Goal: Information Seeking & Learning: Learn about a topic

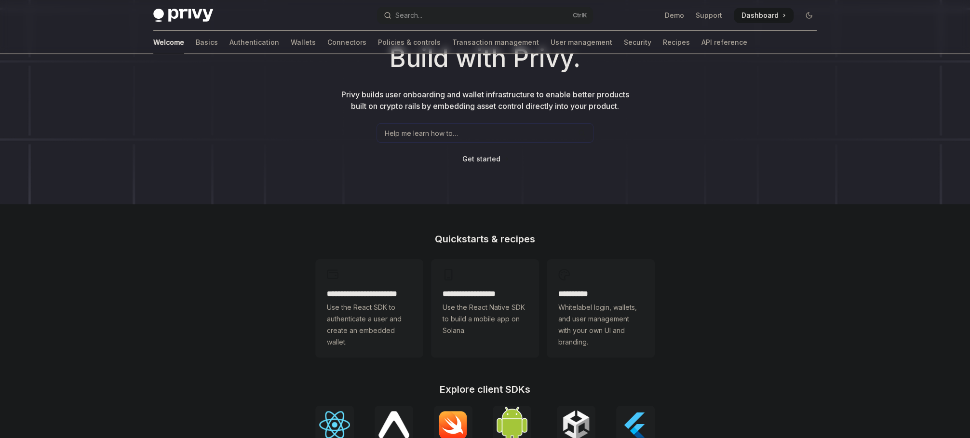
scroll to position [39, 0]
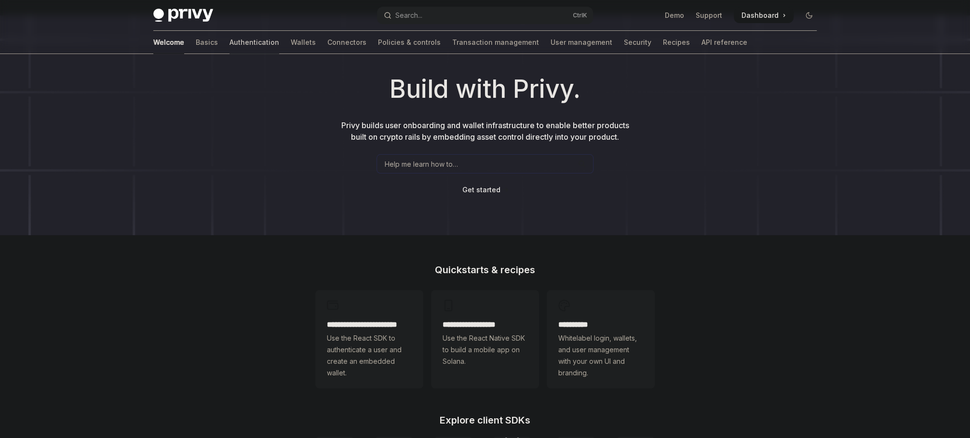
click at [230, 39] on link "Authentication" at bounding box center [255, 42] width 50 height 23
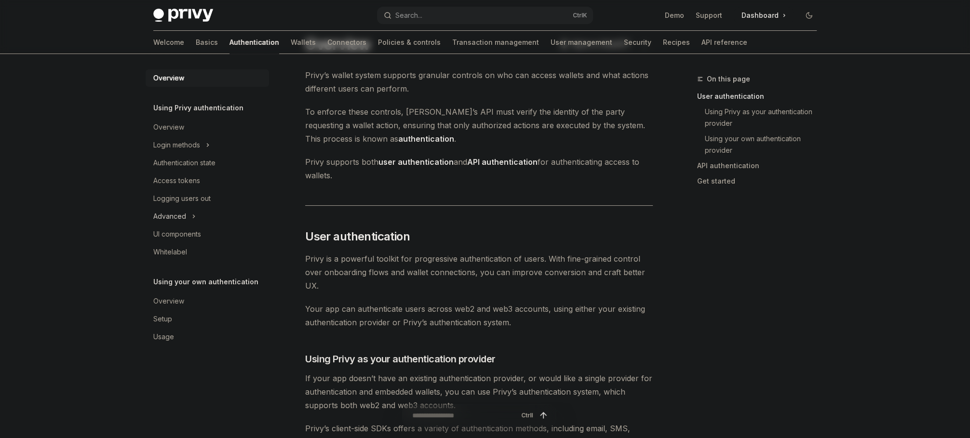
click at [194, 213] on icon "Toggle Advanced section" at bounding box center [194, 217] width 4 height 12
click at [179, 251] on div "Guest accounts" at bounding box center [183, 252] width 49 height 12
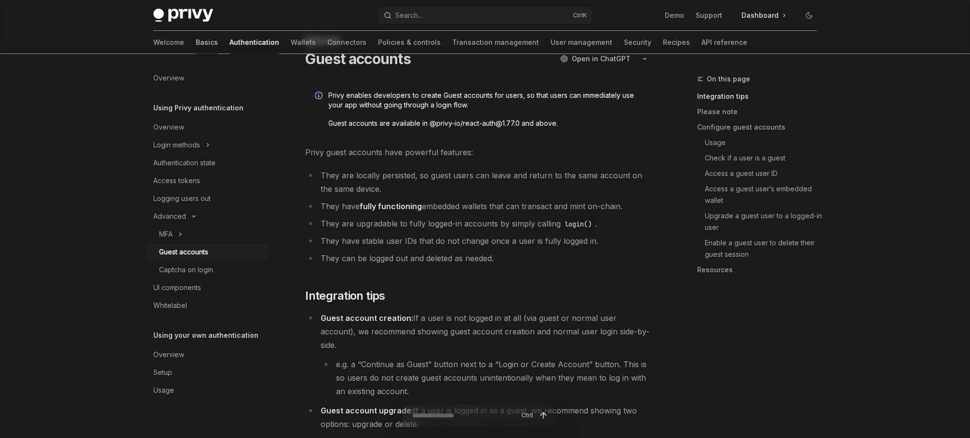
click at [196, 45] on link "Basics" at bounding box center [207, 42] width 22 height 23
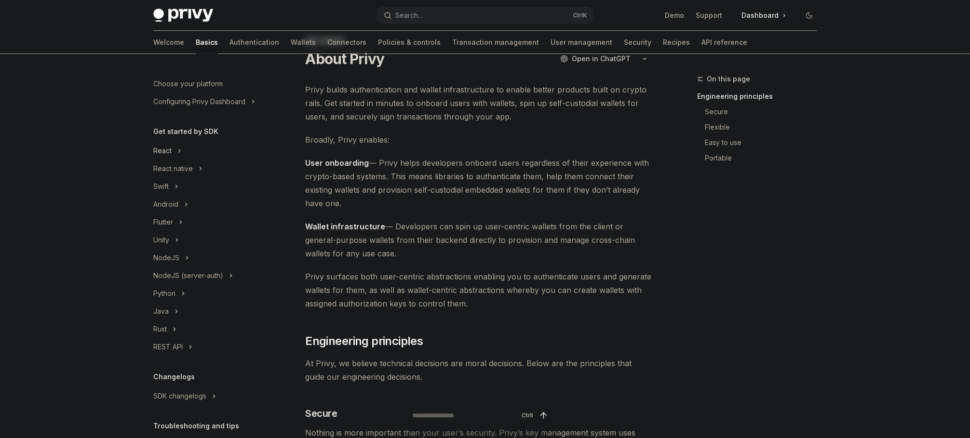
scroll to position [48, 0]
click at [174, 149] on button "React" at bounding box center [207, 149] width 123 height 17
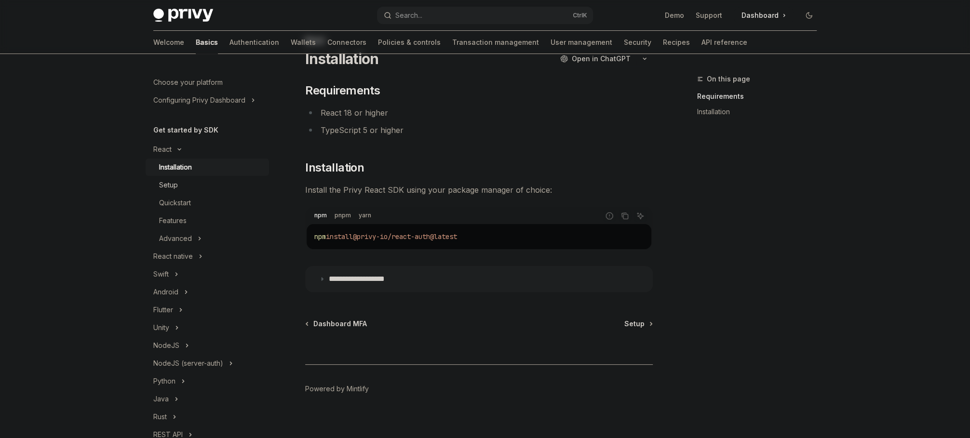
click at [171, 186] on div "Setup" at bounding box center [168, 185] width 19 height 12
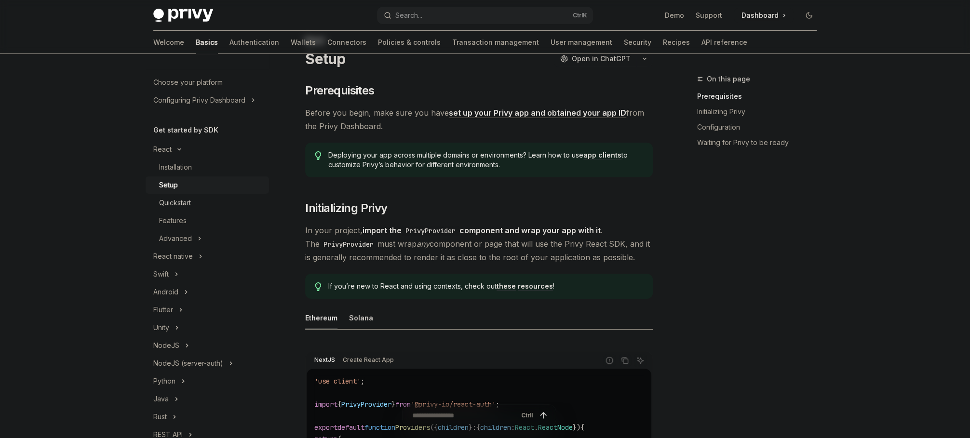
click at [175, 199] on div "Quickstart" at bounding box center [175, 203] width 32 height 12
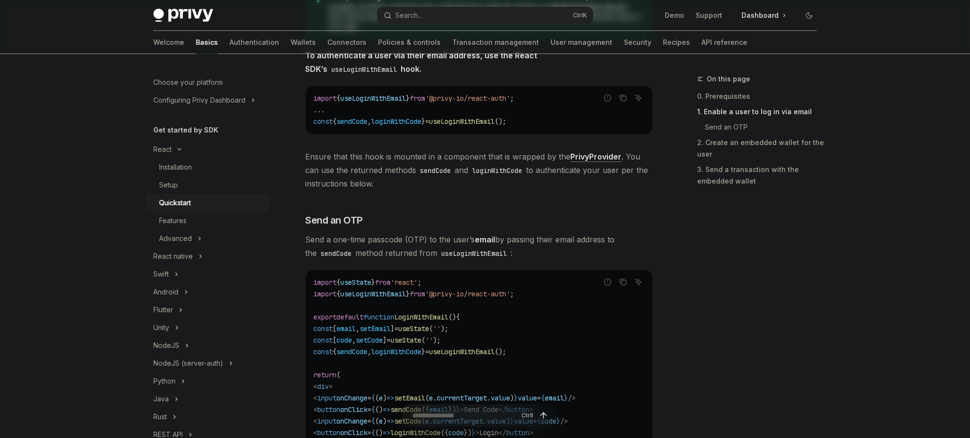
scroll to position [280, 0]
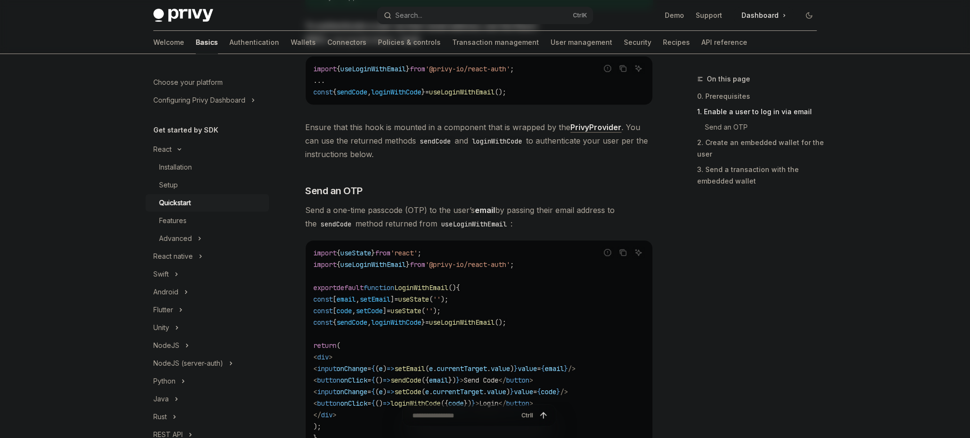
click at [425, 366] on span "setEmail" at bounding box center [409, 369] width 31 height 9
click at [421, 382] on span "sendCode" at bounding box center [406, 380] width 31 height 9
click at [448, 382] on span "email" at bounding box center [438, 380] width 19 height 9
click at [499, 382] on span "Send Code" at bounding box center [481, 380] width 35 height 9
drag, startPoint x: 504, startPoint y: 383, endPoint x: 554, endPoint y: 384, distance: 49.7
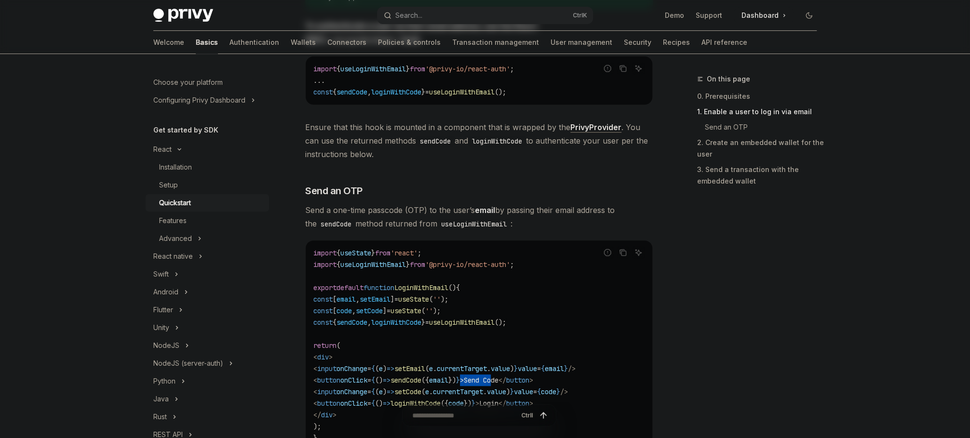
click at [533, 383] on span "< button onClick = { () => sendCode ({ email }) } > Send Code </ button >" at bounding box center [423, 380] width 220 height 9
click at [533, 395] on span "value" at bounding box center [523, 392] width 19 height 9
drag, startPoint x: 455, startPoint y: 399, endPoint x: 465, endPoint y: 395, distance: 10.2
click at [441, 399] on span "loginWithCode" at bounding box center [416, 403] width 50 height 9
click at [471, 317] on code "import { useState } from 'react' ; import { useLoginWithEmail } from '@privy-io…" at bounding box center [478, 345] width 331 height 197
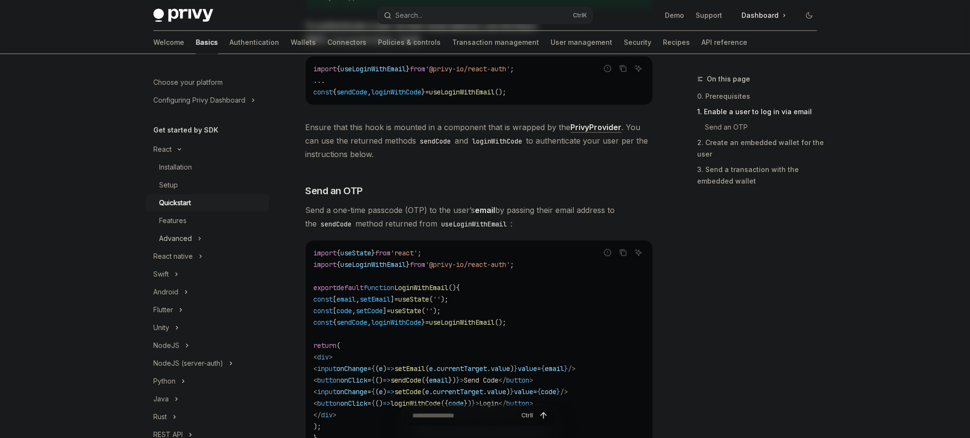
click at [198, 238] on icon "Toggle Advanced section" at bounding box center [200, 239] width 4 height 12
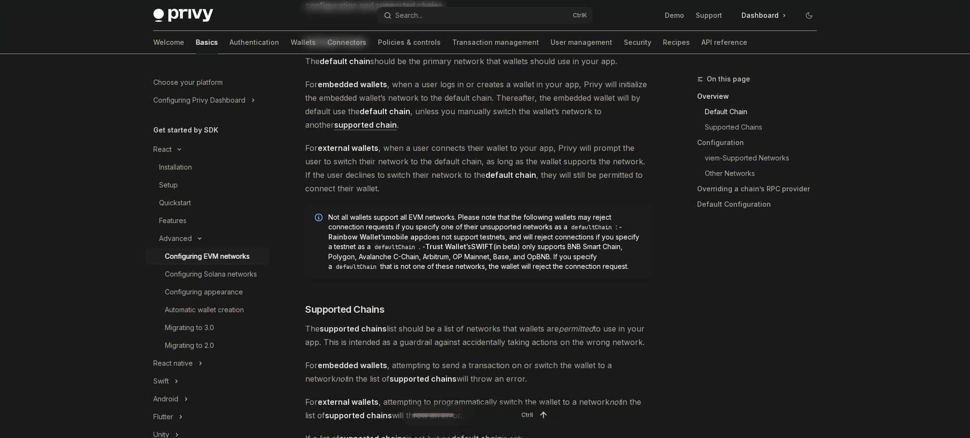
scroll to position [338, 0]
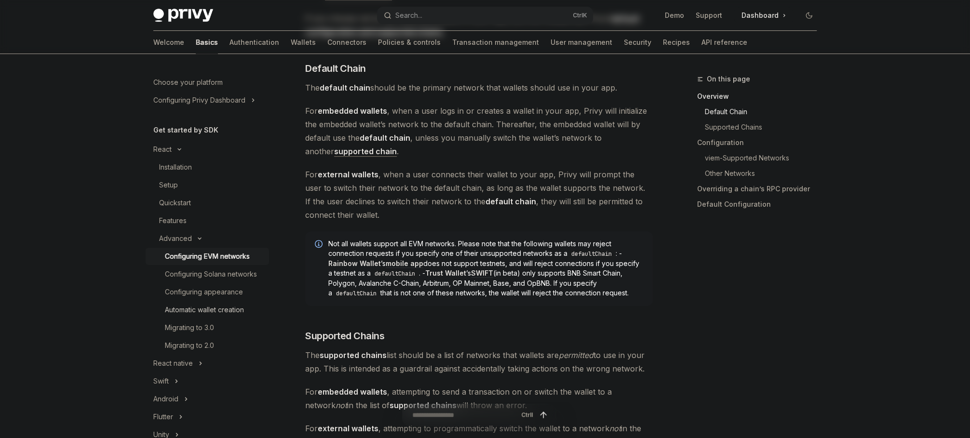
click at [226, 316] on div "Automatic wallet creation" at bounding box center [204, 310] width 79 height 12
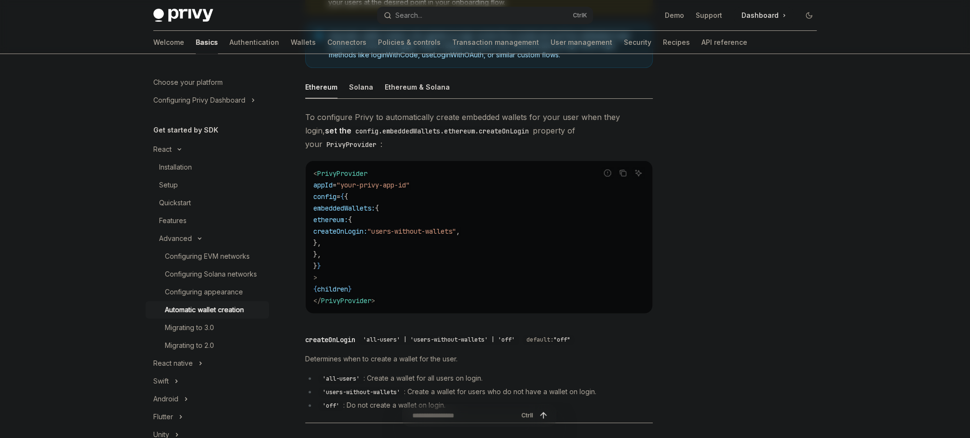
scroll to position [192, 0]
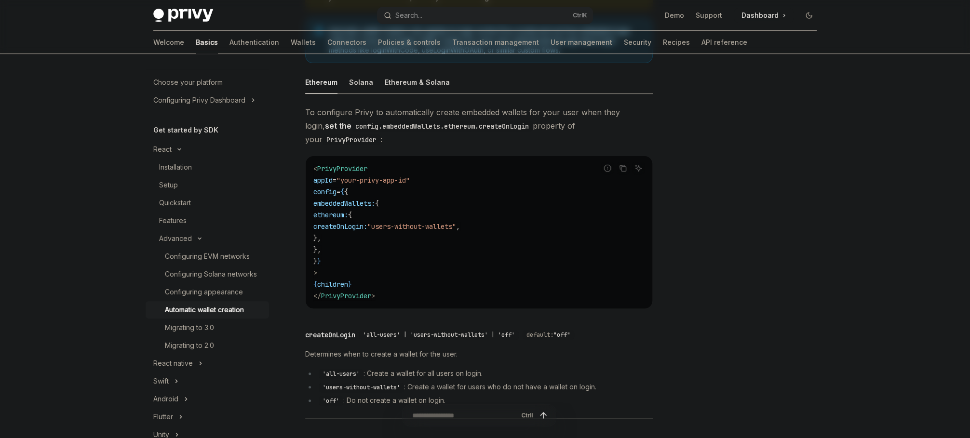
drag, startPoint x: 385, startPoint y: 218, endPoint x: 402, endPoint y: 215, distance: 17.7
click at [402, 215] on code "< PrivyProvider appId = "your-privy-app-id" config = { { embeddedWallets: { eth…" at bounding box center [478, 232] width 331 height 139
click at [462, 196] on code "< PrivyProvider appId = "your-privy-app-id" config = { { embeddedWallets: { eth…" at bounding box center [478, 232] width 331 height 139
drag, startPoint x: 381, startPoint y: 168, endPoint x: 404, endPoint y: 163, distance: 23.7
click at [404, 176] on span ""your-privy-app-id"" at bounding box center [373, 180] width 73 height 9
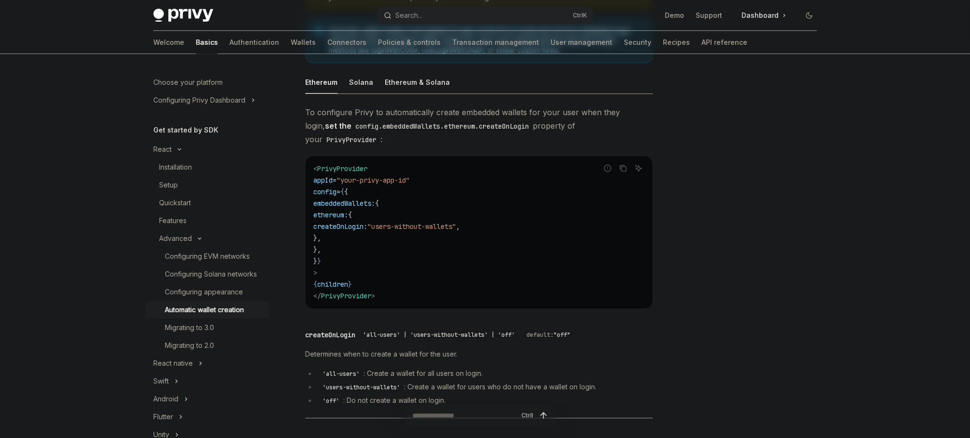
click at [410, 176] on span ""your-privy-app-id"" at bounding box center [373, 180] width 73 height 9
click at [393, 189] on code "< PrivyProvider appId = "your-privy-app-id" config = { { embeddedWallets: { eth…" at bounding box center [478, 232] width 331 height 139
click at [367, 222] on span "createOnLogin:" at bounding box center [340, 226] width 54 height 9
drag, startPoint x: 387, startPoint y: 215, endPoint x: 399, endPoint y: 216, distance: 12.1
click at [367, 222] on span "createOnLogin:" at bounding box center [340, 226] width 54 height 9
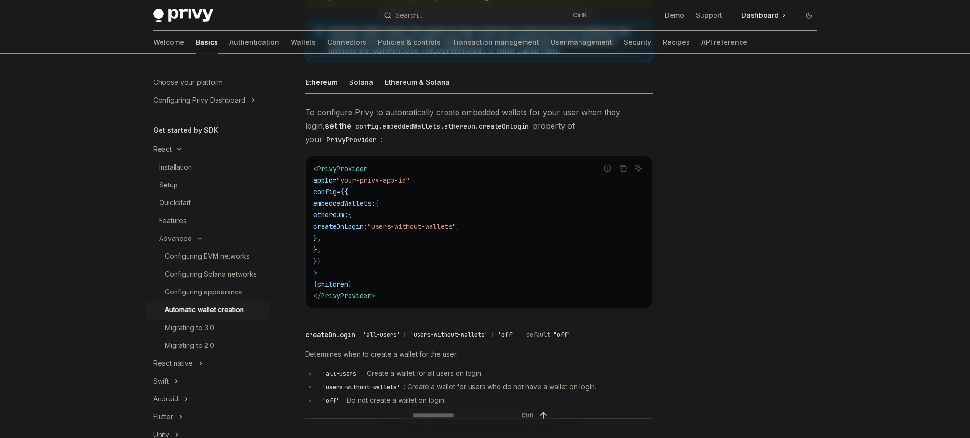
click at [438, 222] on span ""users-without-wallets"" at bounding box center [411, 226] width 89 height 9
click at [460, 222] on span "createOnLogin: "users-without-wallets" ," at bounding box center [386, 226] width 147 height 9
drag, startPoint x: 489, startPoint y: 211, endPoint x: 515, endPoint y: 211, distance: 26.0
click at [456, 222] on span ""users-without-wallets"" at bounding box center [411, 226] width 89 height 9
drag, startPoint x: 515, startPoint y: 211, endPoint x: 485, endPoint y: 213, distance: 30.5
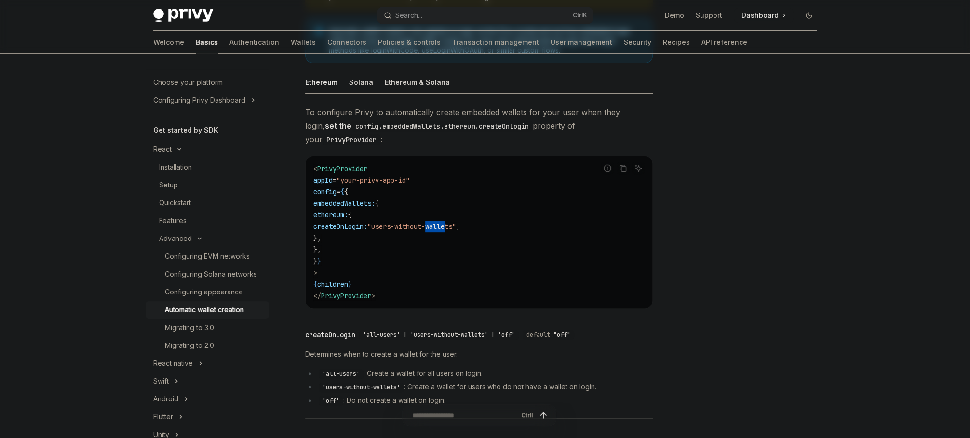
click at [456, 222] on span ""users-without-wallets"" at bounding box center [411, 226] width 89 height 9
drag, startPoint x: 485, startPoint y: 213, endPoint x: 464, endPoint y: 214, distance: 20.3
click at [456, 222] on span ""users-without-wallets"" at bounding box center [411, 226] width 89 height 9
drag, startPoint x: 451, startPoint y: 214, endPoint x: 487, endPoint y: 212, distance: 36.2
click at [456, 222] on span ""users-without-wallets"" at bounding box center [411, 226] width 89 height 9
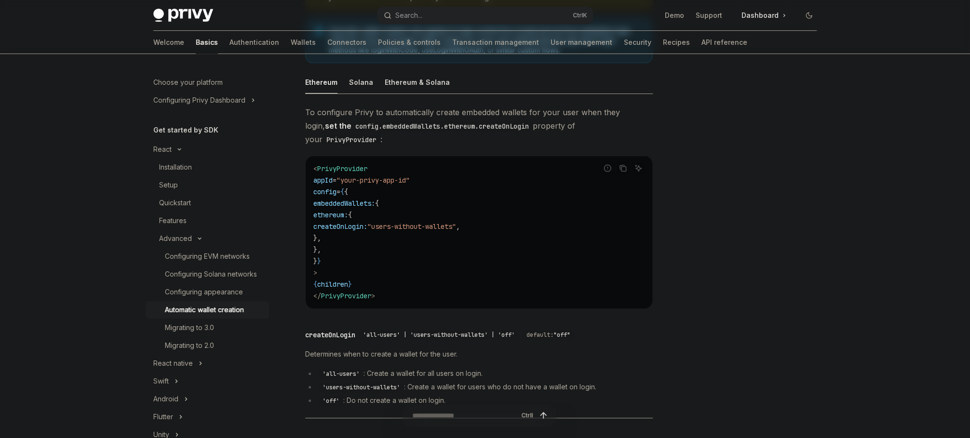
drag, startPoint x: 488, startPoint y: 212, endPoint x: 494, endPoint y: 211, distance: 5.9
click at [456, 222] on span ""users-without-wallets"" at bounding box center [411, 226] width 89 height 9
drag, startPoint x: 484, startPoint y: 212, endPoint x: 453, endPoint y: 215, distance: 31.5
click at [456, 222] on span ""users-without-wallets"" at bounding box center [411, 226] width 89 height 9
click at [441, 222] on span ""users-without-wallets"" at bounding box center [411, 226] width 89 height 9
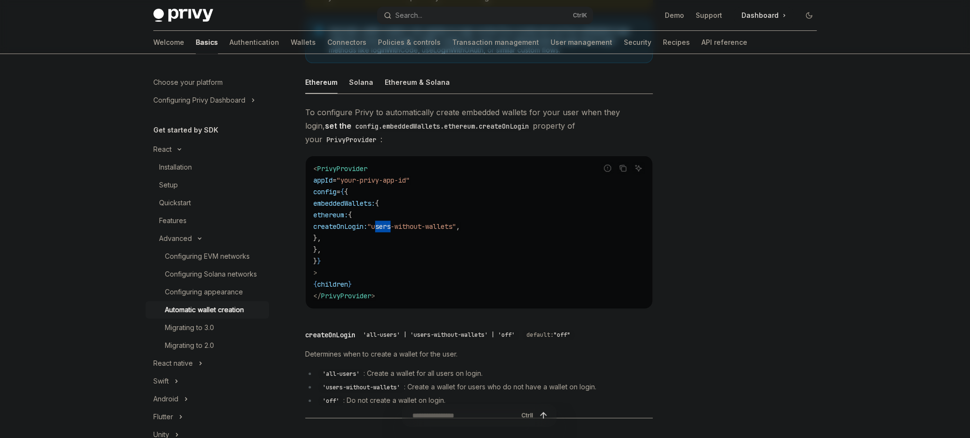
drag, startPoint x: 441, startPoint y: 211, endPoint x: 483, endPoint y: 207, distance: 42.1
click at [456, 222] on span ""users-without-wallets"" at bounding box center [411, 226] width 89 height 9
drag, startPoint x: 523, startPoint y: 208, endPoint x: 478, endPoint y: 212, distance: 45.5
click at [456, 222] on span ""users-without-wallets"" at bounding box center [411, 226] width 89 height 9
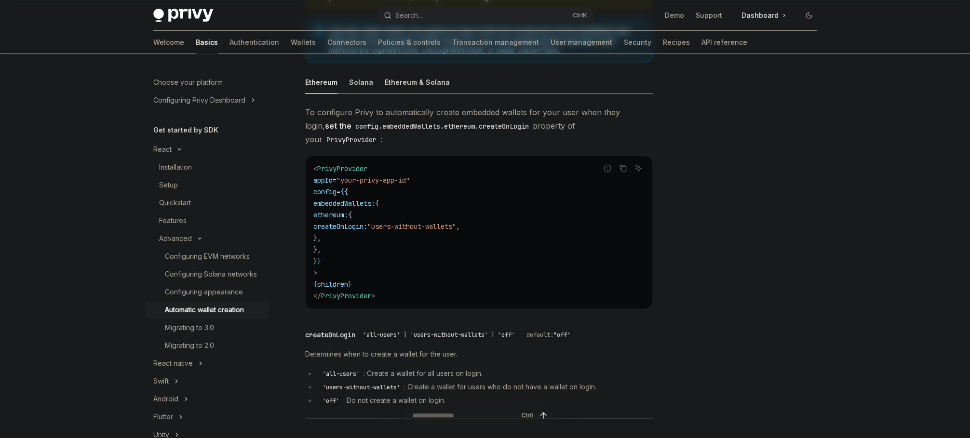
drag, startPoint x: 475, startPoint y: 212, endPoint x: 456, endPoint y: 212, distance: 18.8
click at [456, 222] on span ""users-without-wallets"" at bounding box center [411, 226] width 89 height 9
drag, startPoint x: 456, startPoint y: 212, endPoint x: 497, endPoint y: 208, distance: 40.7
click at [456, 222] on span ""users-without-wallets"" at bounding box center [411, 226] width 89 height 9
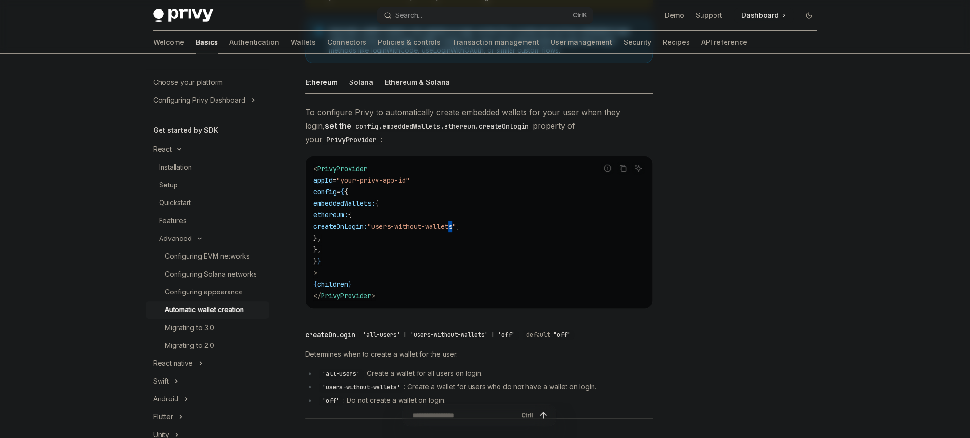
click at [456, 222] on span ""users-without-wallets"" at bounding box center [411, 226] width 89 height 9
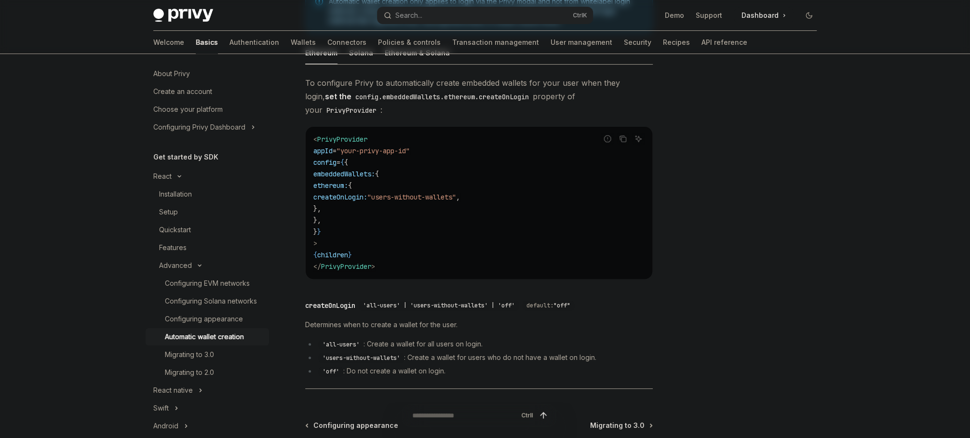
scroll to position [0, 0]
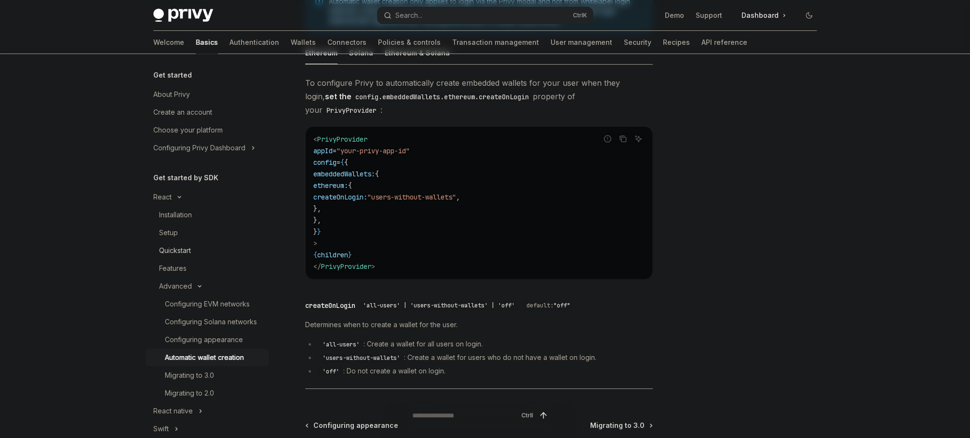
click at [177, 247] on div "Quickstart" at bounding box center [175, 251] width 32 height 12
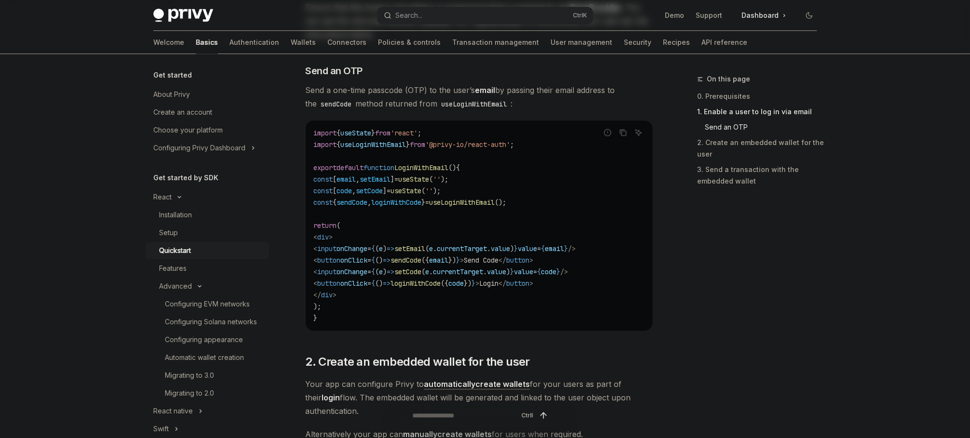
scroll to position [385, 0]
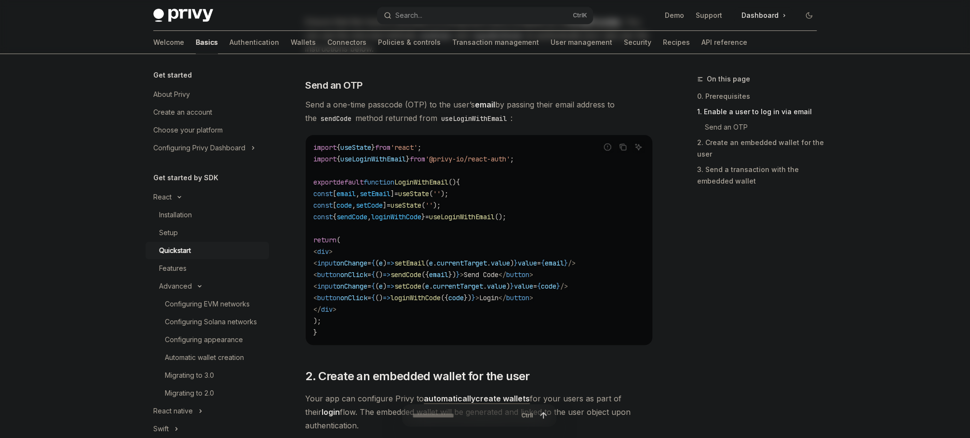
click at [435, 182] on span "LoginWithEmail" at bounding box center [421, 182] width 54 height 9
click at [491, 219] on span "useLoginWithEmail" at bounding box center [462, 217] width 66 height 9
click at [425, 217] on span "}" at bounding box center [423, 217] width 4 height 9
drag, startPoint x: 445, startPoint y: 217, endPoint x: 436, endPoint y: 218, distance: 8.3
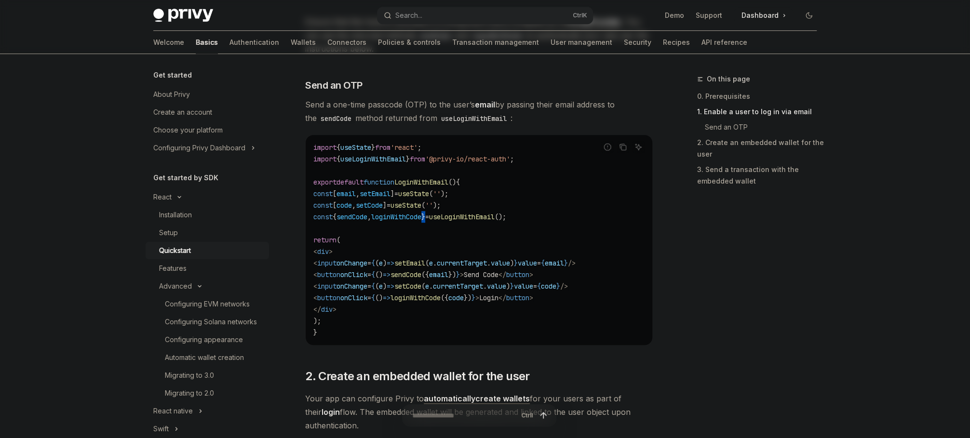
click at [425, 217] on span "}" at bounding box center [423, 217] width 4 height 9
click at [360, 220] on span "sendCode" at bounding box center [352, 217] width 31 height 9
click at [404, 218] on span "loginWithCode" at bounding box center [396, 217] width 50 height 9
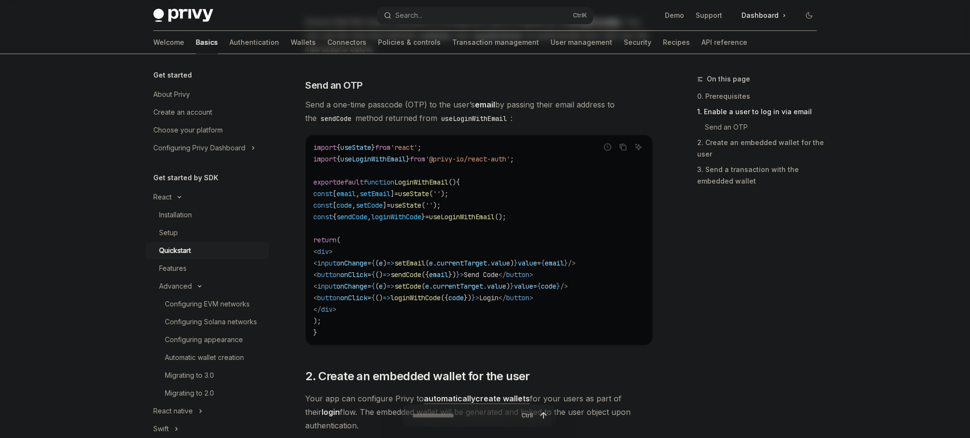
click at [367, 217] on span "sendCode" at bounding box center [352, 217] width 31 height 9
click at [409, 214] on span "loginWithCode" at bounding box center [396, 217] width 50 height 9
drag, startPoint x: 360, startPoint y: 213, endPoint x: 379, endPoint y: 216, distance: 19.0
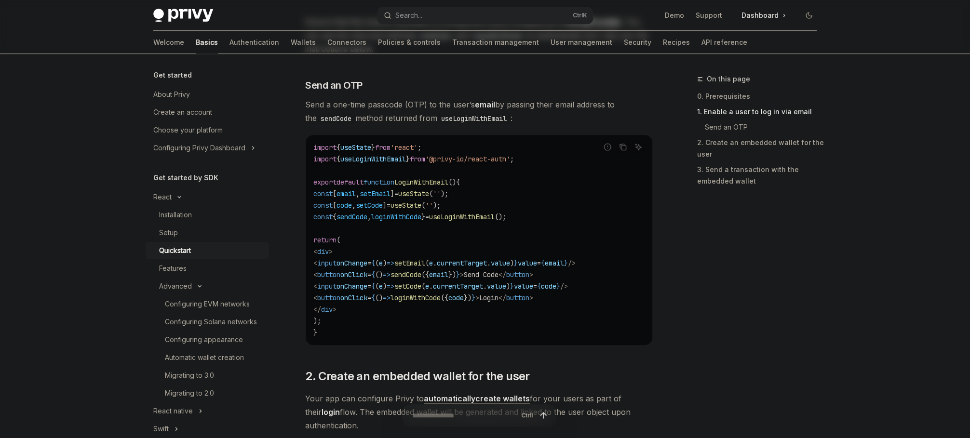
click at [361, 213] on span "sendCode" at bounding box center [352, 217] width 31 height 9
click at [403, 218] on span "loginWithCode" at bounding box center [396, 217] width 50 height 9
click at [337, 217] on span "{" at bounding box center [335, 217] width 4 height 9
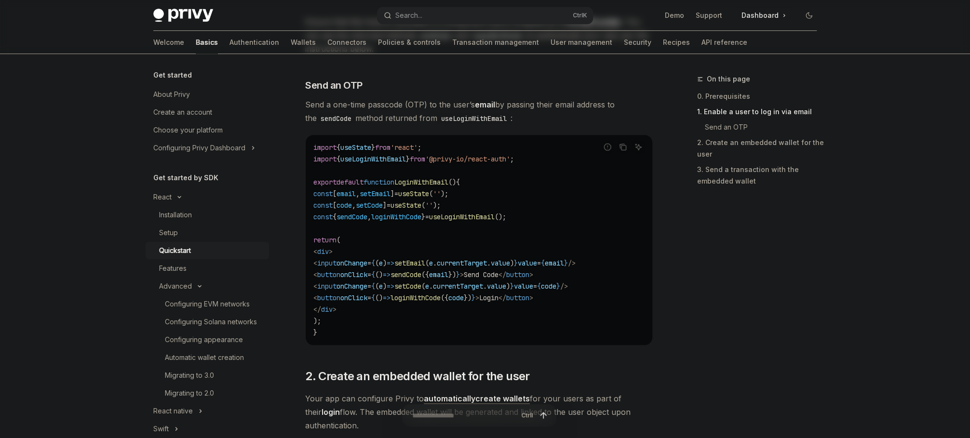
click at [392, 216] on span "loginWithCode" at bounding box center [396, 217] width 50 height 9
click at [366, 217] on span "sendCode" at bounding box center [352, 217] width 31 height 9
click at [408, 217] on span "loginWithCode" at bounding box center [396, 217] width 50 height 9
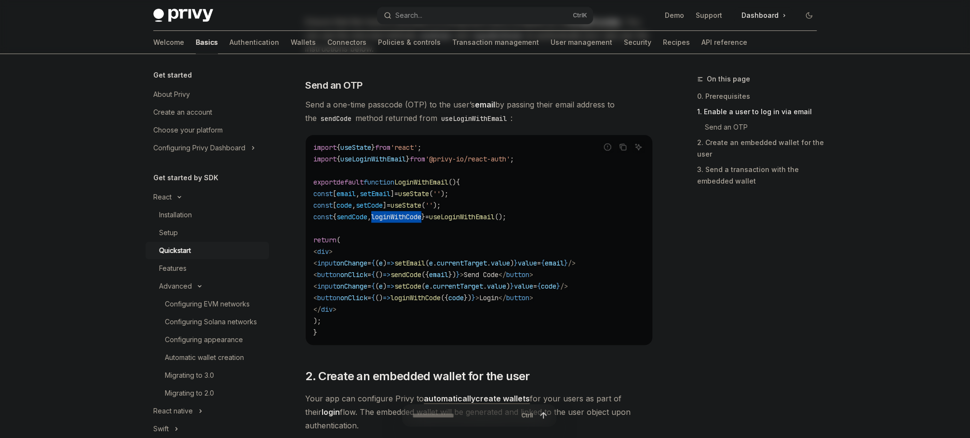
click at [408, 217] on span "loginWithCode" at bounding box center [396, 217] width 50 height 9
click at [367, 217] on span "sendCode" at bounding box center [352, 217] width 31 height 9
click at [404, 217] on span "loginWithCode" at bounding box center [396, 217] width 50 height 9
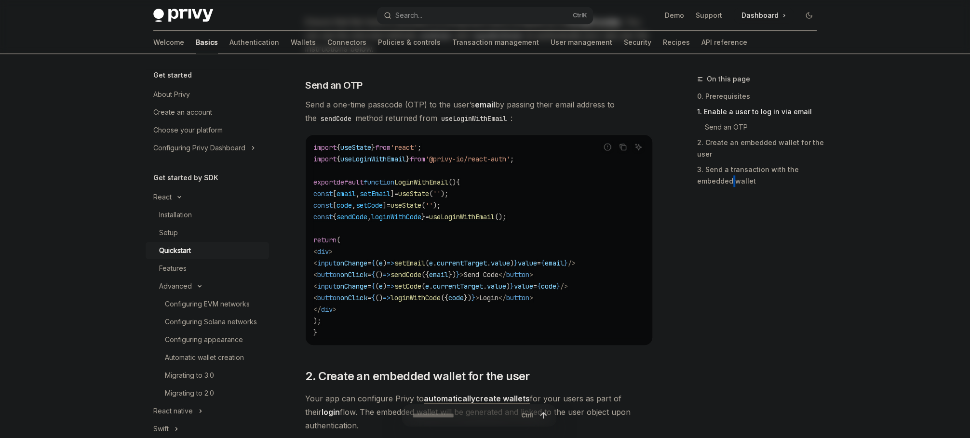
drag, startPoint x: 732, startPoint y: 304, endPoint x: 640, endPoint y: 319, distance: 93.7
click at [731, 304] on div "On this page 0. Prerequisites 1. Enable a user to log in via email Send an OTP …" at bounding box center [751, 255] width 147 height 365
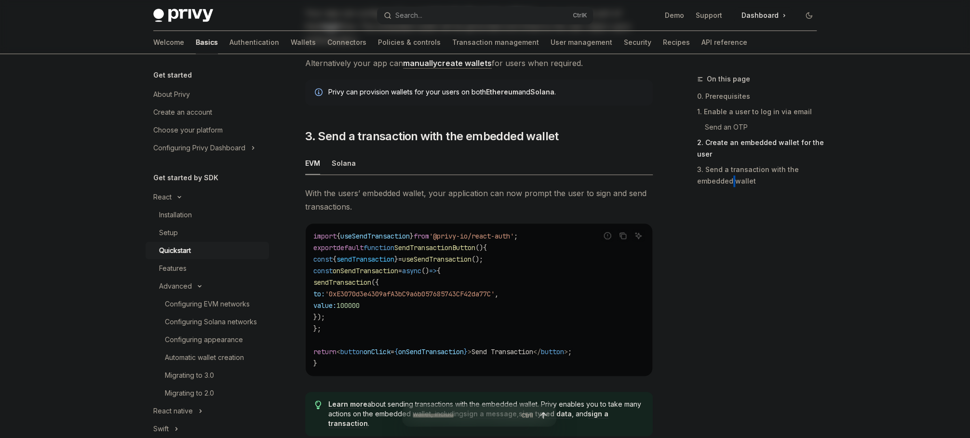
scroll to position [771, 0]
click at [346, 224] on div "With the users’ embedded wallet, your application can now prompt the user to si…" at bounding box center [479, 315] width 348 height 257
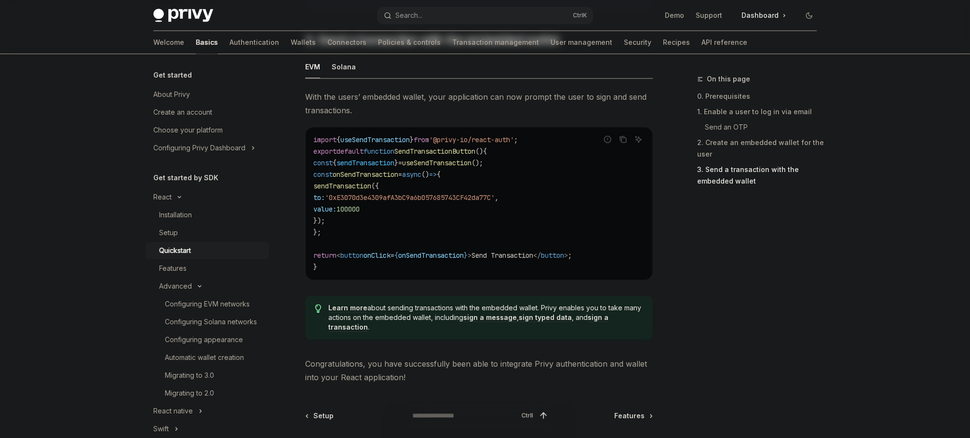
scroll to position [867, 0]
click at [359, 222] on code "import { useSendTransaction } from '@privy-io/react-auth' ; export default func…" at bounding box center [478, 203] width 331 height 139
drag, startPoint x: 567, startPoint y: 260, endPoint x: 496, endPoint y: 260, distance: 70.9
click at [491, 261] on code "import { useSendTransaction } from '@privy-io/react-auth' ; export default func…" at bounding box center [478, 203] width 331 height 139
click at [507, 257] on span "Send Transaction" at bounding box center [503, 255] width 62 height 9
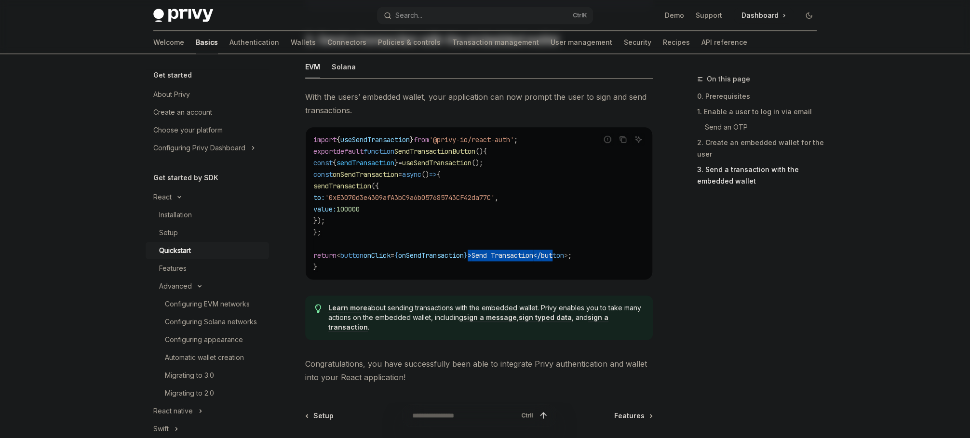
drag, startPoint x: 493, startPoint y: 260, endPoint x: 595, endPoint y: 260, distance: 101.3
click at [572, 260] on span "return < button onClick = { onSendTransaction } > Send Transaction </ button > ;" at bounding box center [442, 255] width 258 height 9
click at [572, 258] on span ";" at bounding box center [570, 255] width 4 height 9
click at [360, 209] on span "100000" at bounding box center [348, 209] width 23 height 9
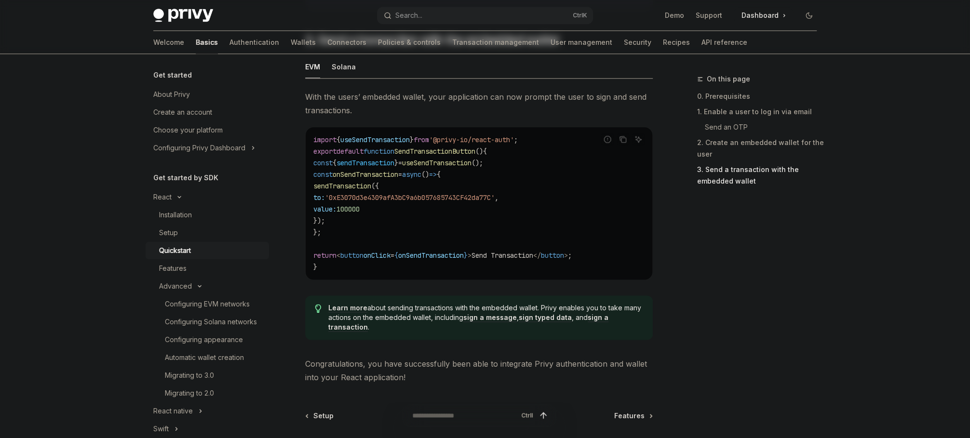
click at [394, 205] on code "import { useSendTransaction } from '@privy-io/react-auth' ; export default func…" at bounding box center [478, 203] width 331 height 139
click at [360, 209] on span "100000" at bounding box center [348, 209] width 23 height 9
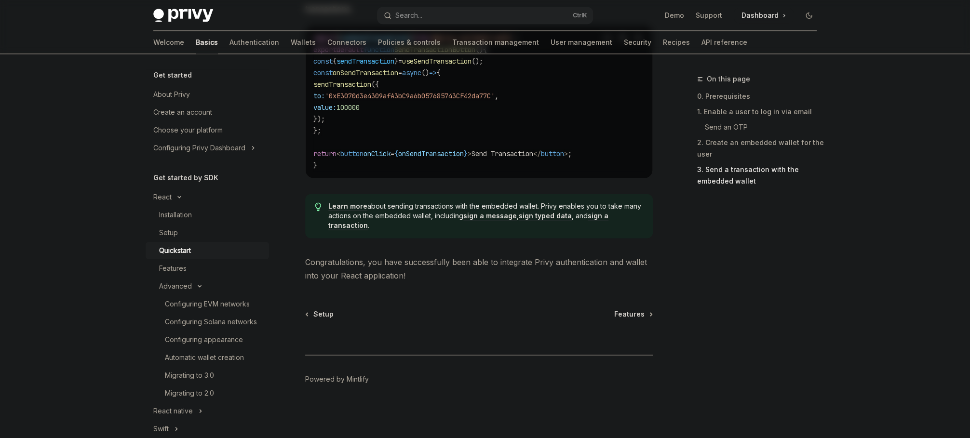
scroll to position [971, 0]
click at [190, 270] on div "Features" at bounding box center [211, 269] width 104 height 12
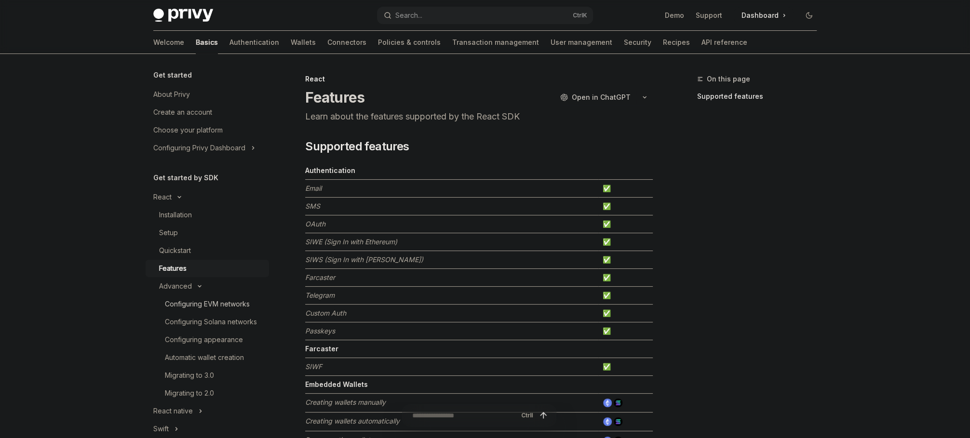
click at [229, 304] on div "Configuring EVM networks" at bounding box center [207, 304] width 85 height 12
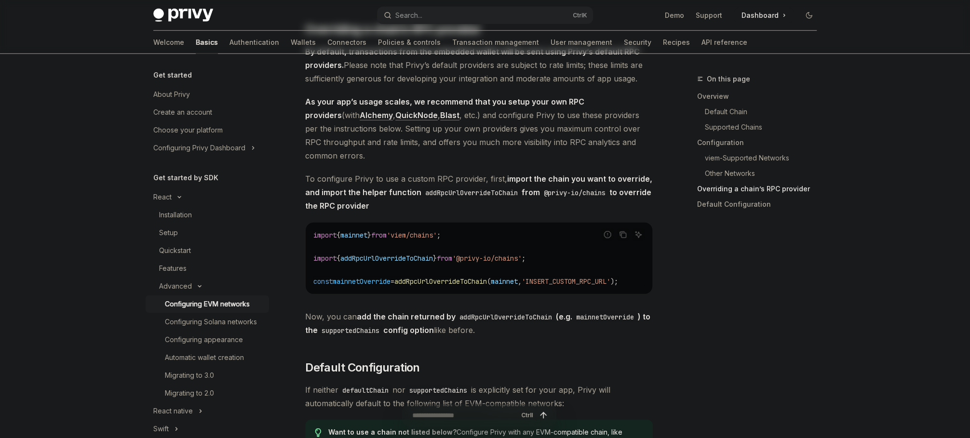
scroll to position [2122, 0]
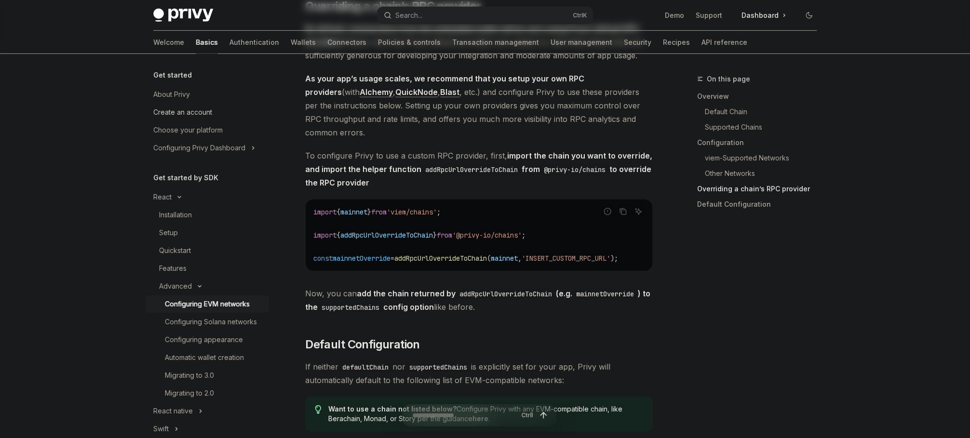
click at [190, 113] on div "Create an account" at bounding box center [182, 113] width 59 height 12
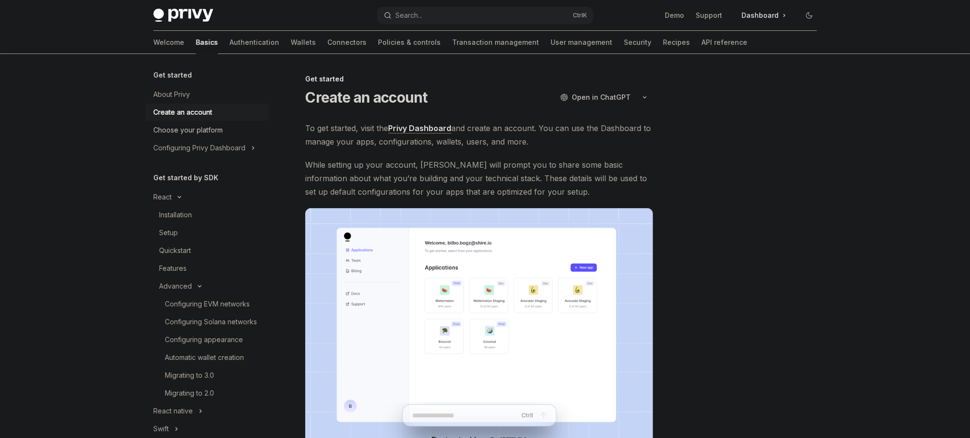
click at [200, 129] on div "Choose your platform" at bounding box center [187, 130] width 69 height 12
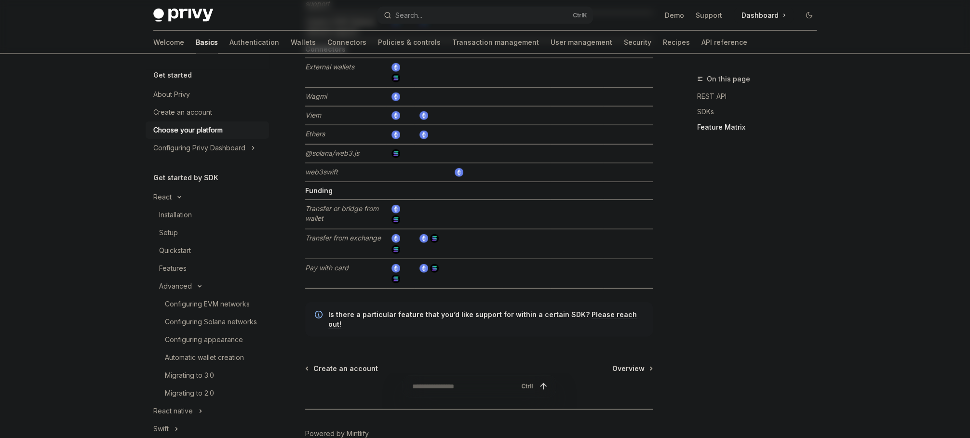
scroll to position [1817, 0]
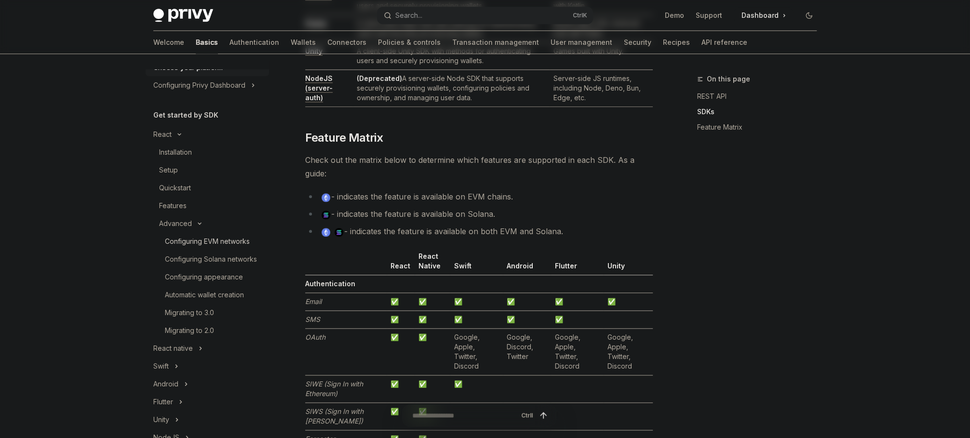
scroll to position [96, 0]
click at [168, 137] on div "Setup" at bounding box center [168, 137] width 19 height 12
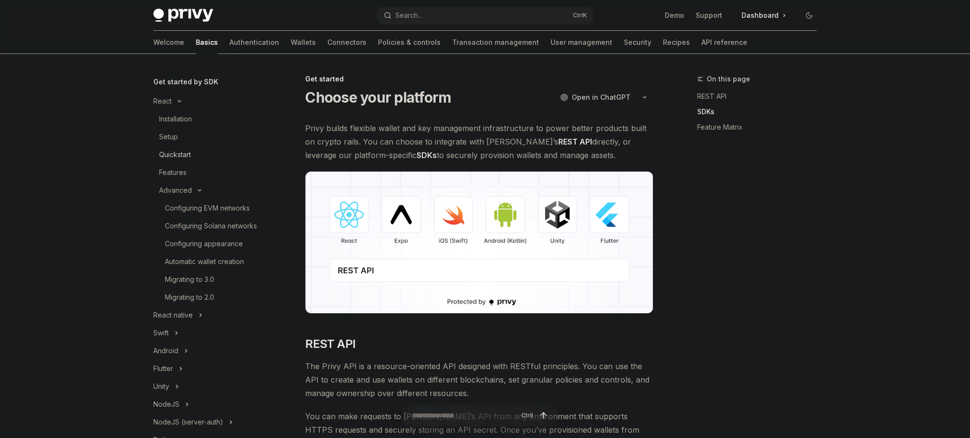
click at [177, 152] on div "Quickstart" at bounding box center [175, 155] width 32 height 12
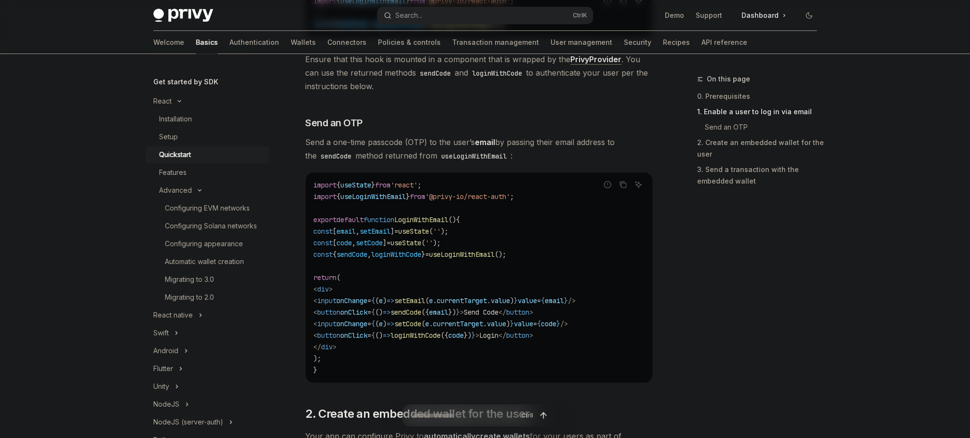
scroll to position [385, 0]
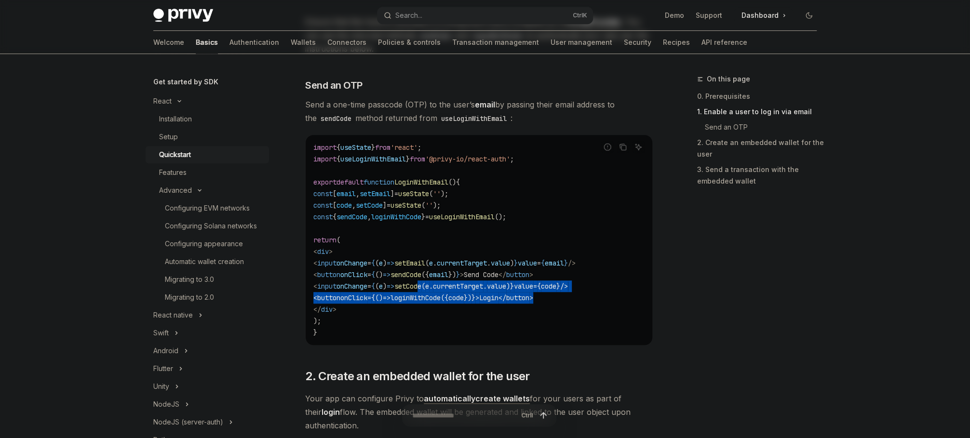
drag, startPoint x: 571, startPoint y: 297, endPoint x: 444, endPoint y: 293, distance: 127.8
click at [453, 291] on code "import { useState } from 'react' ; import { useLoginWithEmail } from '@privy-io…" at bounding box center [478, 240] width 331 height 197
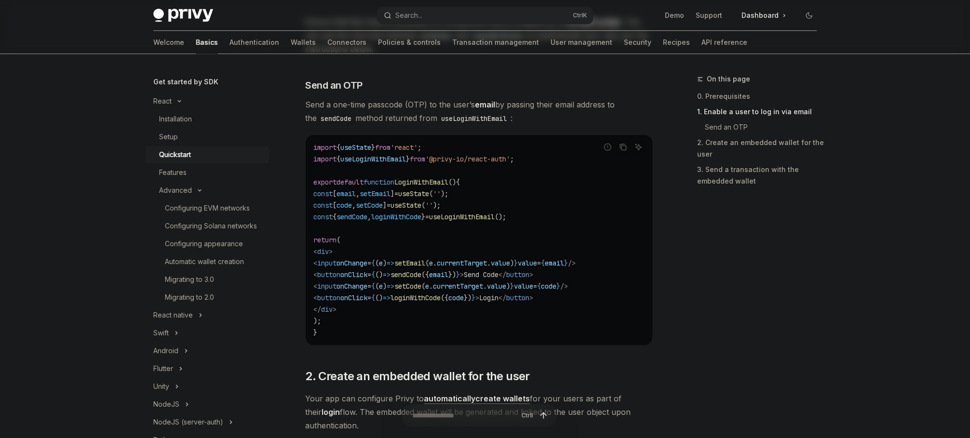
click at [441, 294] on span "loginWithCode" at bounding box center [416, 298] width 50 height 9
click at [441, 298] on span "loginWithCode" at bounding box center [416, 298] width 50 height 9
click at [441, 297] on span "loginWithCode" at bounding box center [416, 298] width 50 height 9
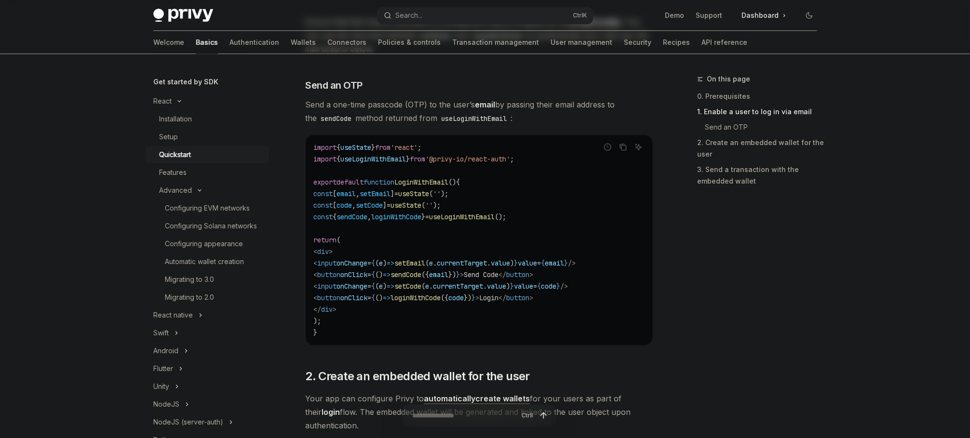
click at [441, 297] on span "loginWithCode" at bounding box center [416, 298] width 50 height 9
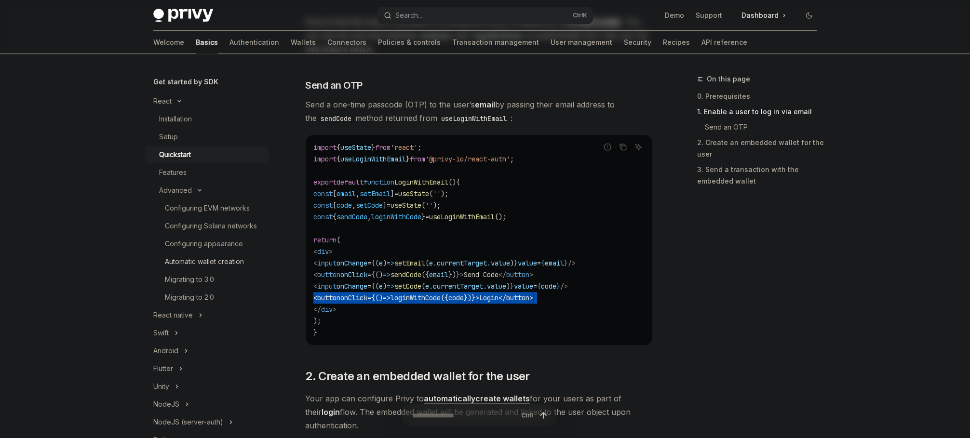
click at [211, 268] on div "Automatic wallet creation" at bounding box center [204, 262] width 79 height 12
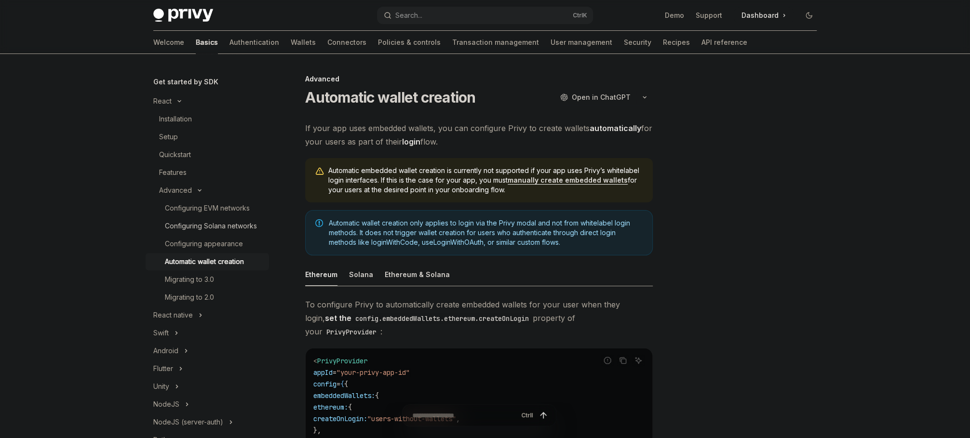
click at [188, 232] on div "Configuring Solana networks" at bounding box center [211, 226] width 92 height 12
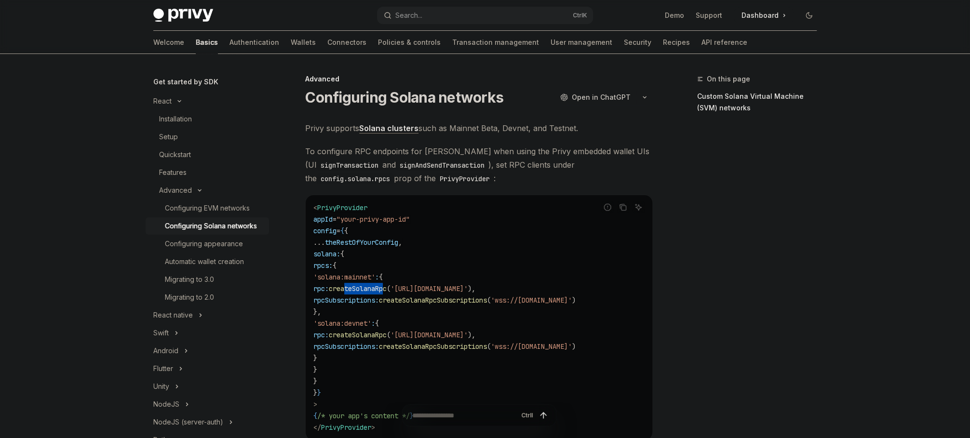
drag, startPoint x: 384, startPoint y: 286, endPoint x: 425, endPoint y: 299, distance: 42.4
click at [387, 291] on span "createSolanaRpc" at bounding box center [358, 289] width 58 height 9
click at [441, 300] on span "createSolanaRpcSubscriptions" at bounding box center [433, 300] width 108 height 9
drag, startPoint x: 422, startPoint y: 300, endPoint x: 521, endPoint y: 303, distance: 98.9
click at [518, 303] on span "rpcSubscriptions: createSolanaRpcSubscriptions ( 'wss://[DOMAIN_NAME]' )" at bounding box center [444, 300] width 262 height 9
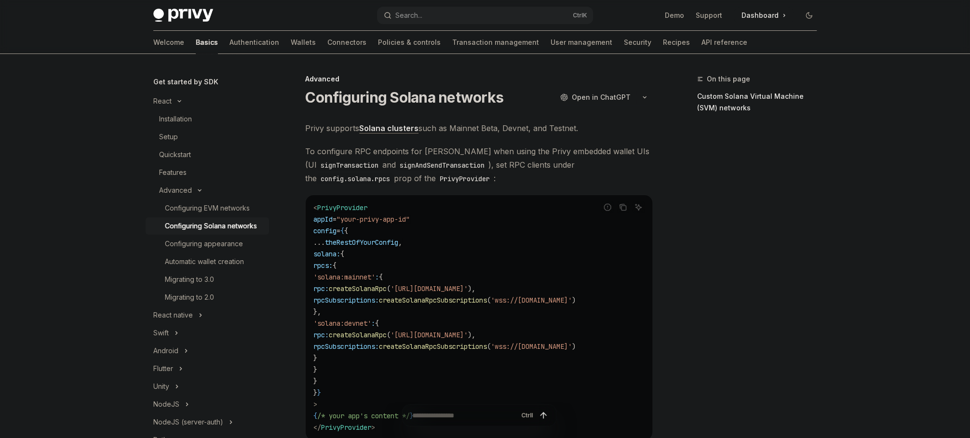
click at [487, 303] on span "createSolanaRpcSubscriptions" at bounding box center [433, 300] width 108 height 9
drag, startPoint x: 574, startPoint y: 300, endPoint x: 542, endPoint y: 302, distance: 31.9
click at [557, 302] on span "'wss://[DOMAIN_NAME]'" at bounding box center [531, 300] width 81 height 9
click at [491, 302] on span "(" at bounding box center [489, 300] width 4 height 9
click at [530, 305] on code "< PrivyProvider appId = "your-privy-app-id" config = { { ... theRestOfYourConfi…" at bounding box center [478, 317] width 331 height 231
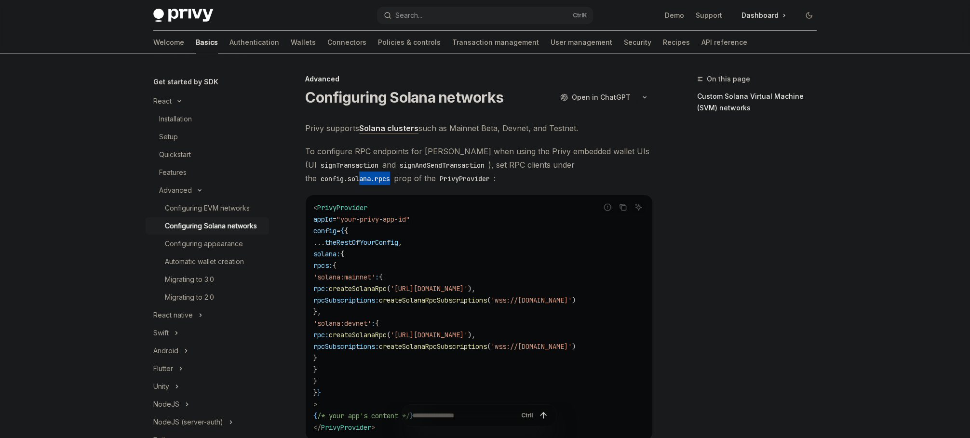
drag, startPoint x: 383, startPoint y: 177, endPoint x: 339, endPoint y: 180, distance: 44.9
click at [347, 180] on code "config.solana.rpcs" at bounding box center [355, 179] width 77 height 11
click at [338, 180] on code "config.solana.rpcs" at bounding box center [355, 179] width 77 height 11
drag, startPoint x: 407, startPoint y: 180, endPoint x: 498, endPoint y: 183, distance: 90.7
click at [485, 183] on span "To configure RPC endpoints for [PERSON_NAME] when using the Privy embedded wall…" at bounding box center [479, 165] width 348 height 41
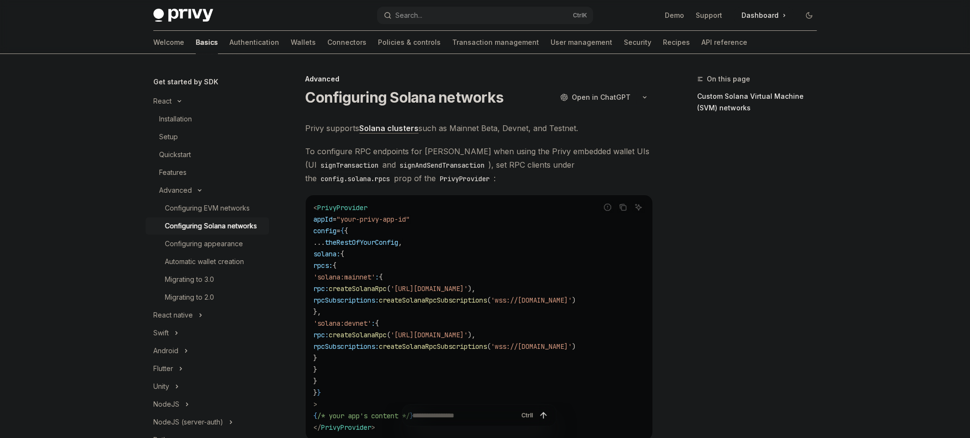
click at [500, 182] on span "To configure RPC endpoints for [PERSON_NAME] when using the Privy embedded wall…" at bounding box center [479, 165] width 348 height 41
drag, startPoint x: 499, startPoint y: 178, endPoint x: 378, endPoint y: 178, distance: 121.0
click at [380, 178] on span "To configure RPC endpoints for [PERSON_NAME] when using the Privy embedded wall…" at bounding box center [479, 165] width 348 height 41
click at [378, 178] on code "config.solana.rpcs" at bounding box center [355, 179] width 77 height 11
click at [199, 204] on div "Configuring EVM networks" at bounding box center [207, 209] width 85 height 12
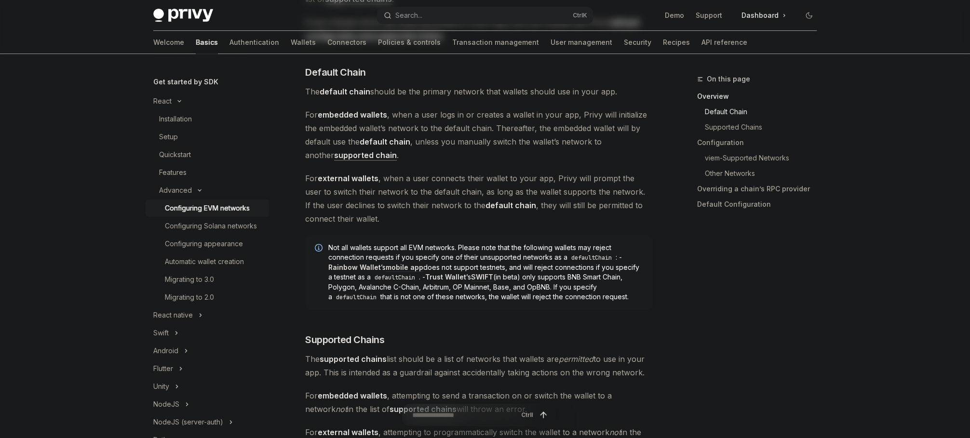
scroll to position [338, 0]
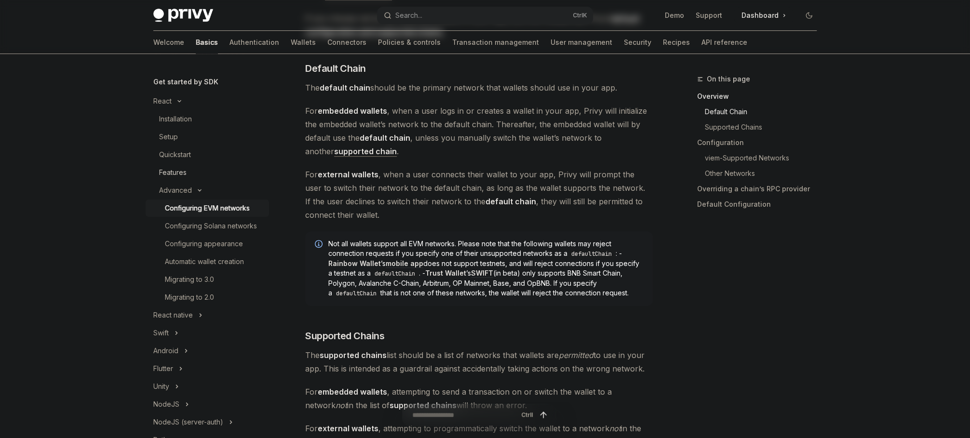
click at [167, 170] on div "Features" at bounding box center [172, 173] width 27 height 12
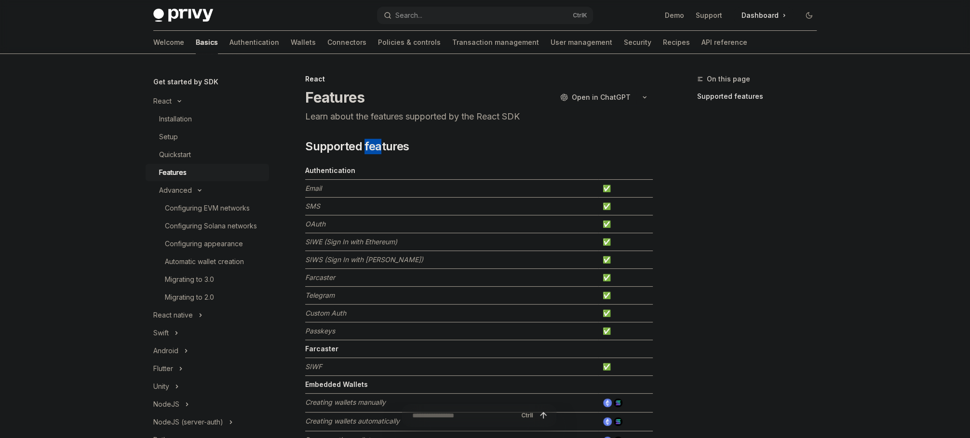
drag, startPoint x: 364, startPoint y: 149, endPoint x: 386, endPoint y: 147, distance: 21.8
click at [381, 147] on span "Supported features" at bounding box center [357, 146] width 104 height 15
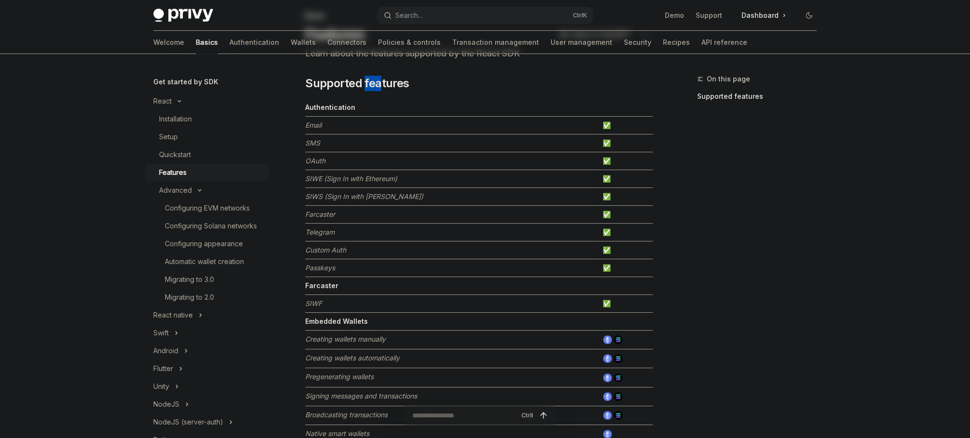
scroll to position [65, 0]
click at [434, 95] on div "​ Supported features Authentication Email ✅ SMS ✅ OAuth ✅ SIWE (Sign In with Et…" at bounding box center [479, 446] width 348 height 744
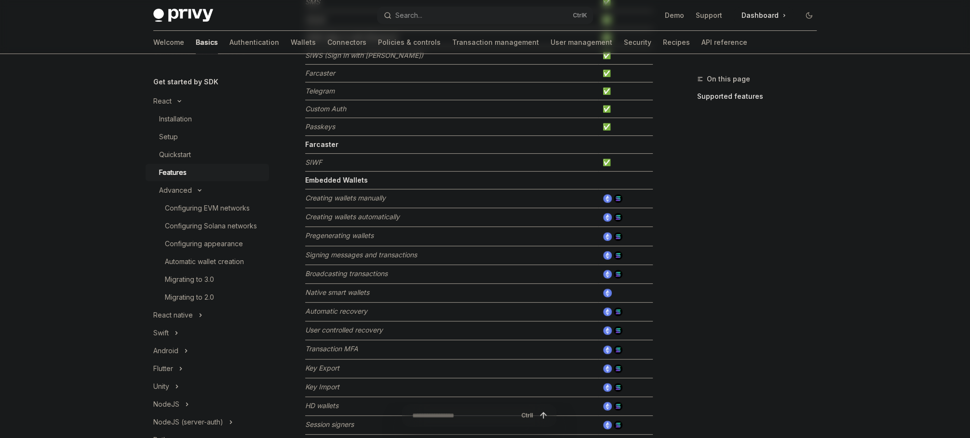
scroll to position [210, 0]
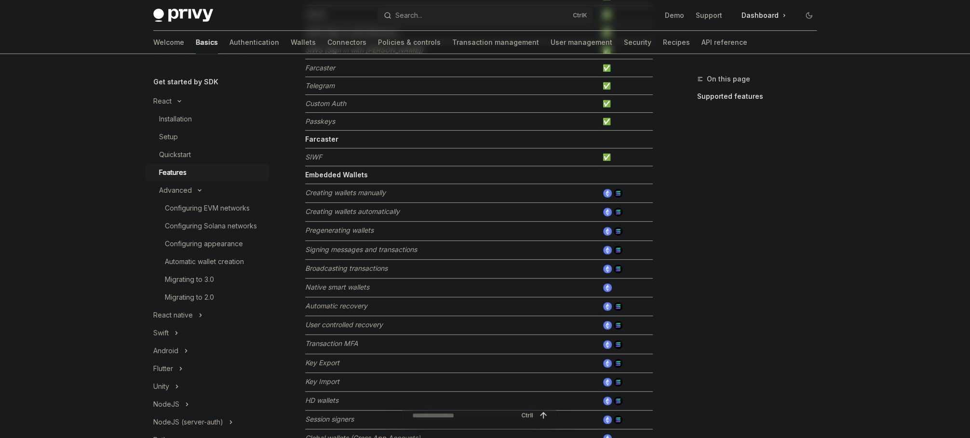
click at [30, 263] on div "Skip to main content Privy Docs home page Search... Ctrl K Demo Support Dashboa…" at bounding box center [485, 309] width 970 height 1039
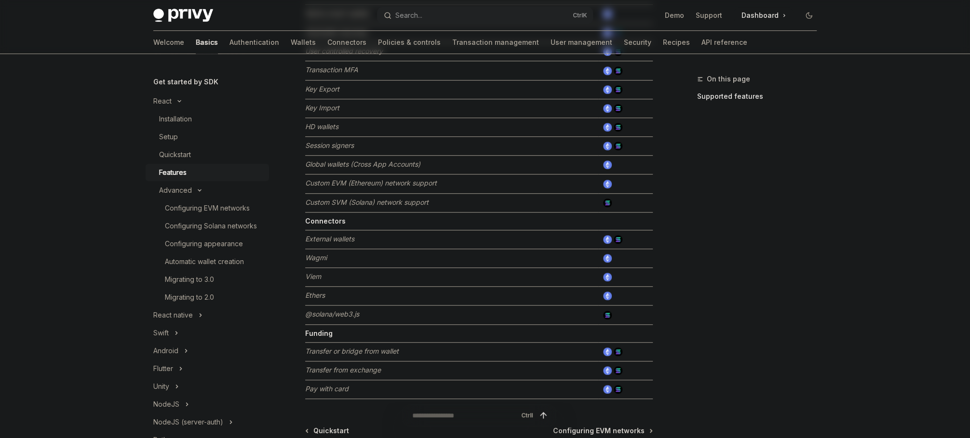
scroll to position [499, 0]
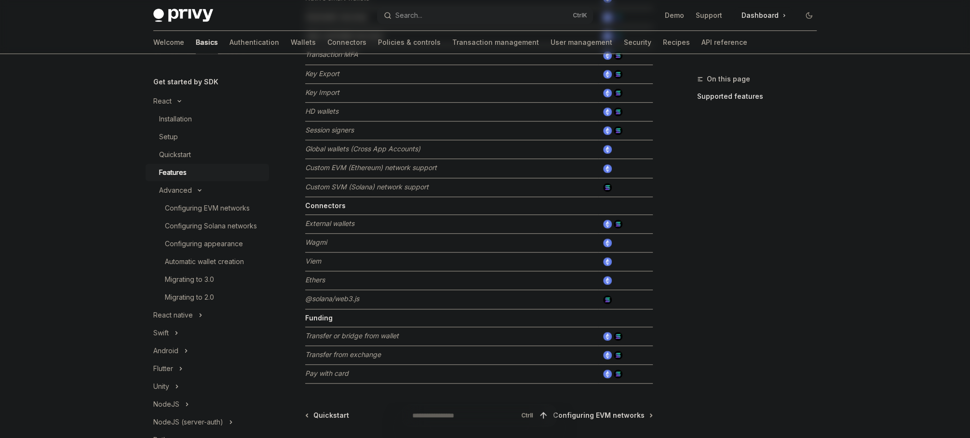
click at [786, 192] on div "On this page Supported features" at bounding box center [751, 255] width 147 height 365
drag, startPoint x: 365, startPoint y: 296, endPoint x: 319, endPoint y: 296, distance: 45.8
click at [319, 295] on td "@solana/web3.js" at bounding box center [451, 299] width 293 height 19
click at [340, 315] on td "Funding" at bounding box center [451, 318] width 293 height 18
drag, startPoint x: 403, startPoint y: 336, endPoint x: 344, endPoint y: 337, distance: 58.8
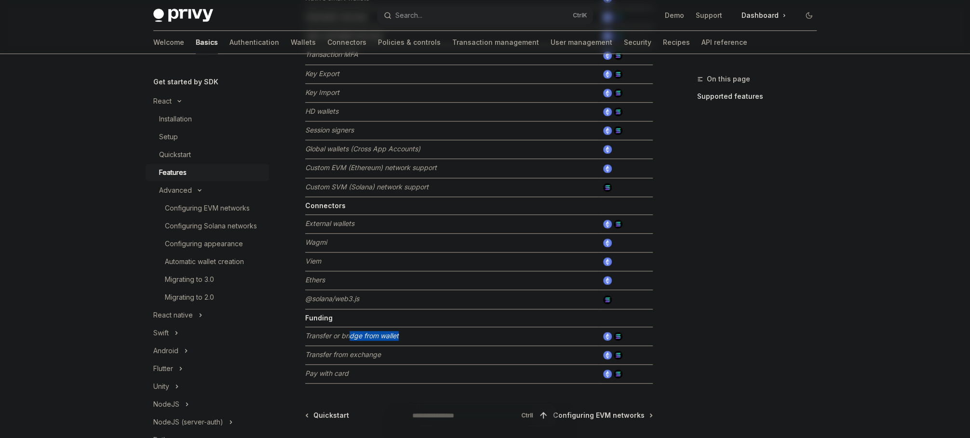
click at [349, 337] on td "Transfer or bridge from wallet" at bounding box center [451, 336] width 293 height 19
click at [344, 337] on td "Transfer or bridge from wallet" at bounding box center [451, 336] width 293 height 19
drag, startPoint x: 312, startPoint y: 349, endPoint x: 367, endPoint y: 352, distance: 55.0
click at [360, 352] on em "Transfer from exchange" at bounding box center [343, 355] width 76 height 8
click at [369, 352] on em "Transfer from exchange" at bounding box center [343, 355] width 76 height 8
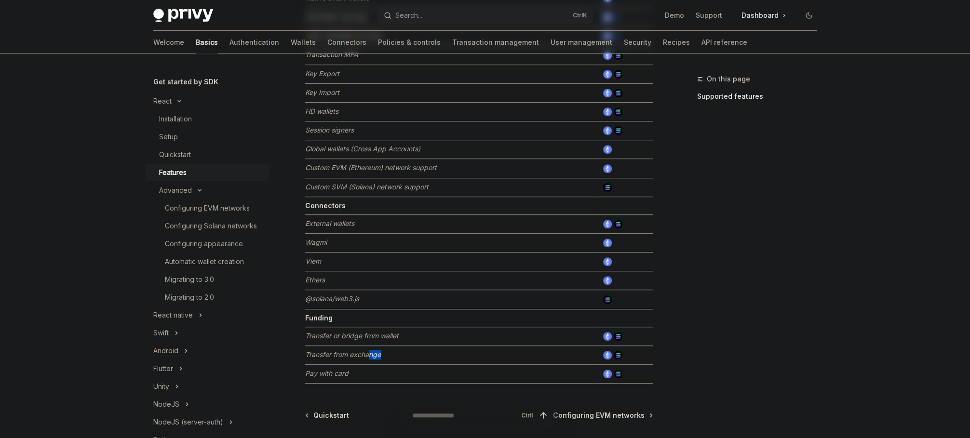
drag, startPoint x: 383, startPoint y: 353, endPoint x: 347, endPoint y: 352, distance: 36.2
click at [361, 353] on td "Transfer from exchange" at bounding box center [451, 355] width 293 height 19
click at [347, 352] on em "Transfer from exchange" at bounding box center [343, 355] width 76 height 8
drag, startPoint x: 351, startPoint y: 368, endPoint x: 323, endPoint y: 369, distance: 28.0
click at [330, 368] on td "Pay with card" at bounding box center [451, 374] width 293 height 19
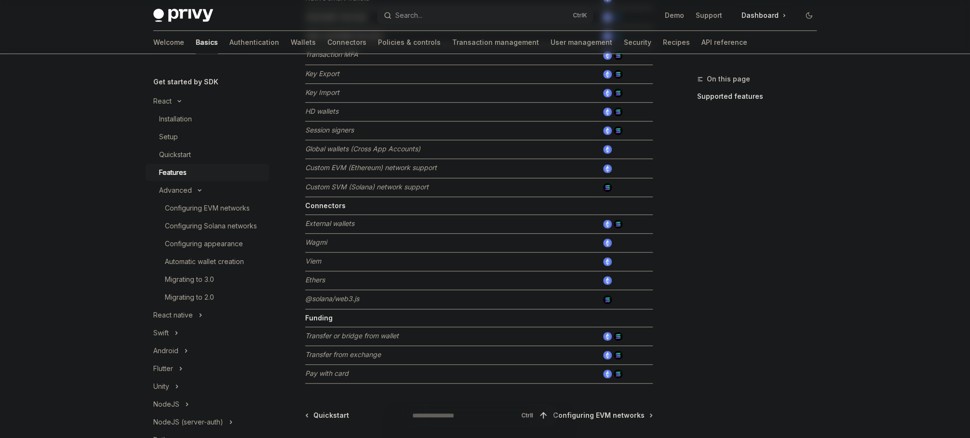
click at [323, 369] on em "Pay with card" at bounding box center [326, 373] width 43 height 8
click at [313, 372] on em "Pay with card" at bounding box center [326, 373] width 43 height 8
click at [799, 248] on div "On this page Supported features" at bounding box center [751, 255] width 147 height 365
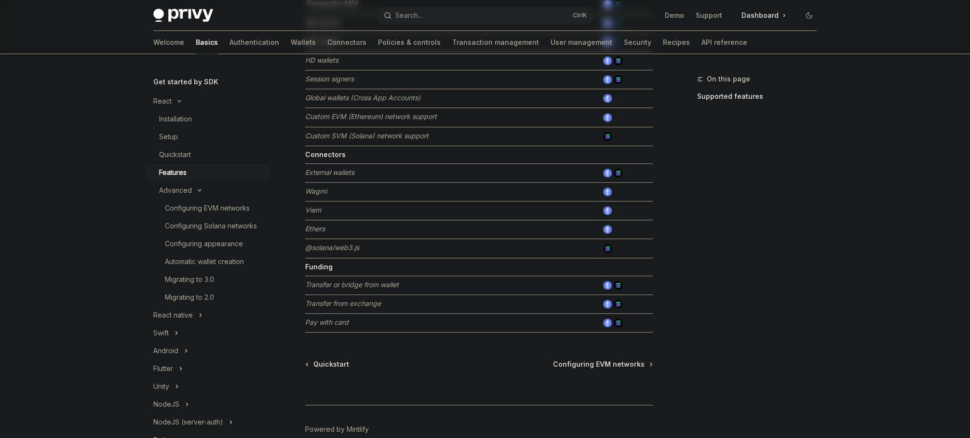
scroll to position [548, 0]
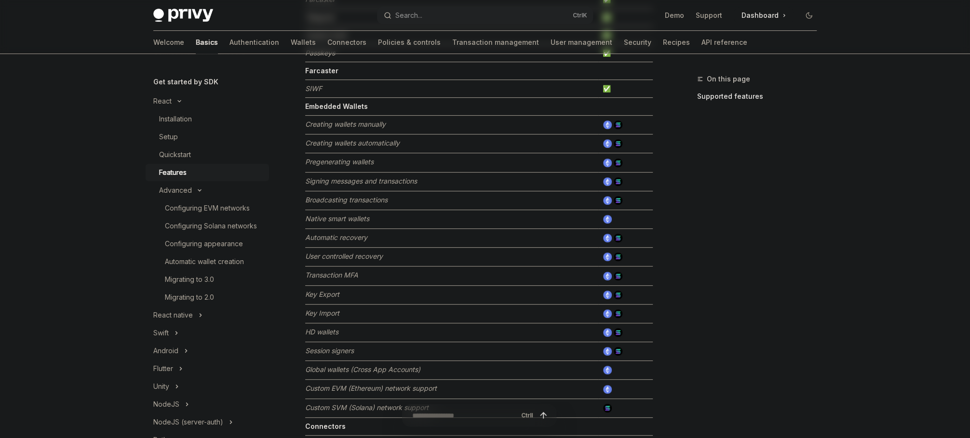
scroll to position [259, 0]
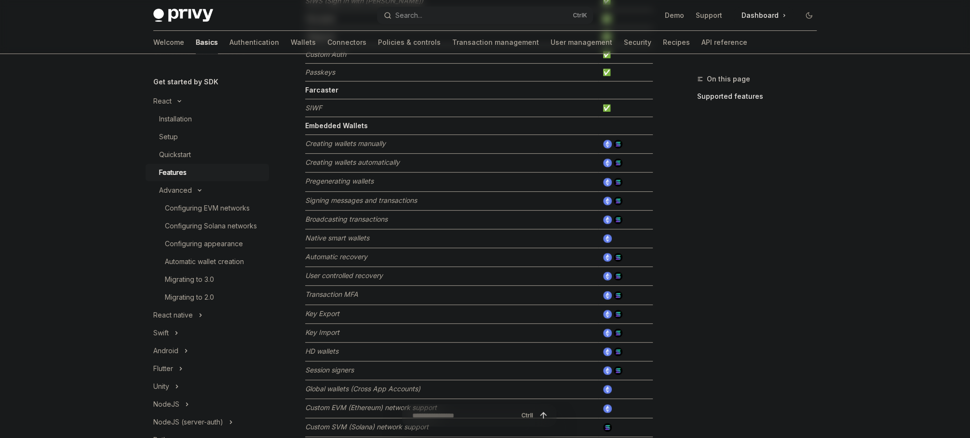
click at [707, 359] on div "On this page Supported features" at bounding box center [751, 255] width 147 height 365
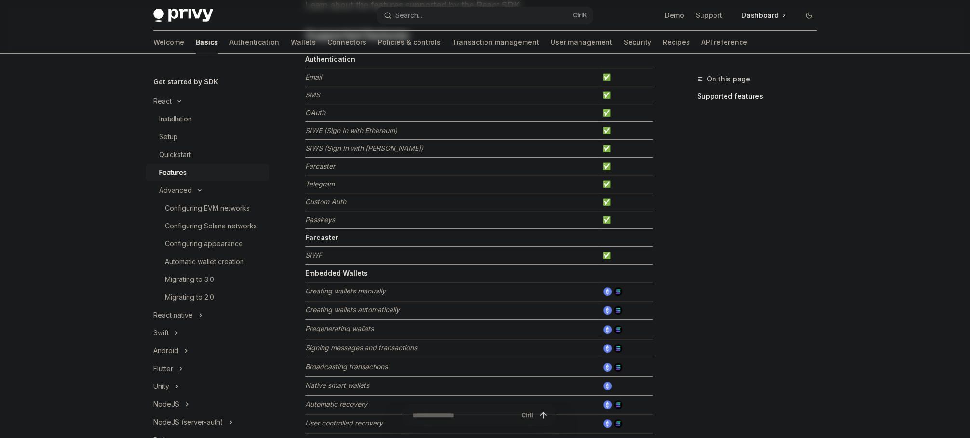
scroll to position [66, 0]
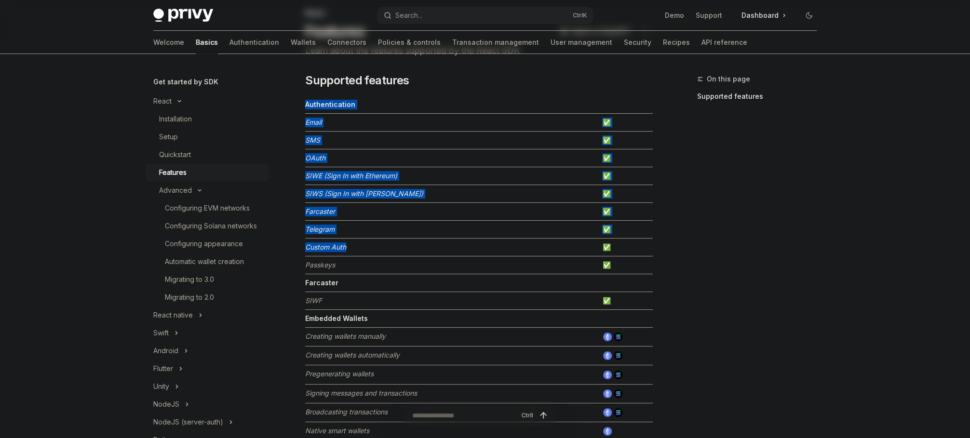
drag, startPoint x: 331, startPoint y: 245, endPoint x: 301, endPoint y: 244, distance: 29.9
click at [325, 230] on em "Telegram" at bounding box center [319, 229] width 29 height 8
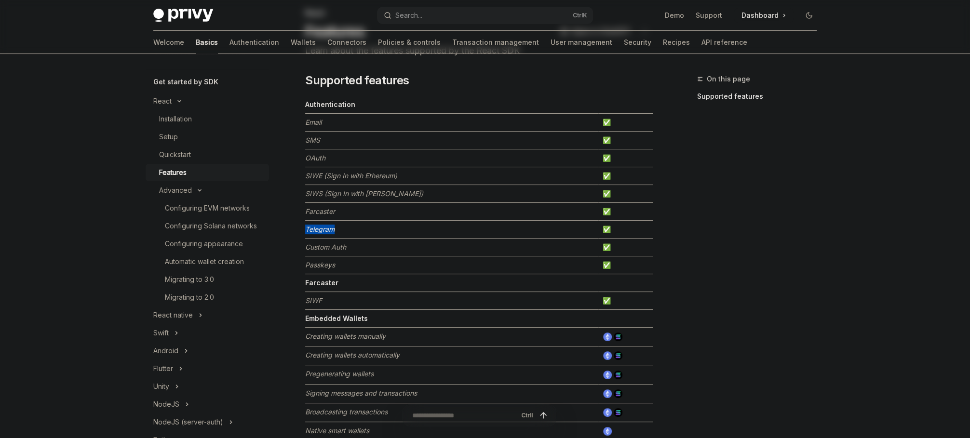
drag, startPoint x: 307, startPoint y: 230, endPoint x: 334, endPoint y: 229, distance: 27.5
click at [334, 229] on em "Telegram" at bounding box center [319, 229] width 29 height 8
click at [327, 216] on td "Farcaster" at bounding box center [451, 212] width 293 height 18
drag, startPoint x: 306, startPoint y: 212, endPoint x: 353, endPoint y: 209, distance: 46.9
click at [348, 211] on td "Farcaster" at bounding box center [451, 212] width 293 height 18
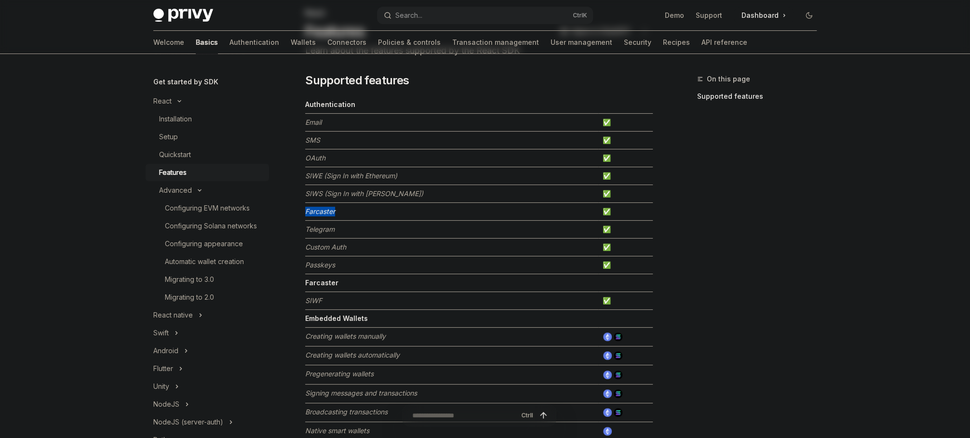
click at [360, 203] on td "Farcaster" at bounding box center [451, 212] width 293 height 18
drag, startPoint x: 324, startPoint y: 193, endPoint x: 400, endPoint y: 193, distance: 76.2
click at [399, 193] on td "SIWS (Sign In with [PERSON_NAME])" at bounding box center [451, 194] width 293 height 18
click at [403, 175] on td "SIWE (Sign In with Ethereum)" at bounding box center [451, 176] width 293 height 18
drag, startPoint x: 400, startPoint y: 175, endPoint x: 324, endPoint y: 176, distance: 76.2
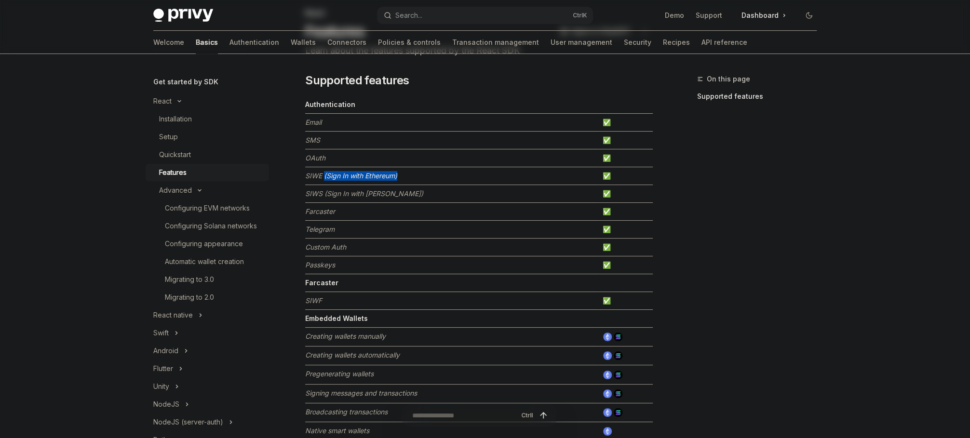
click at [324, 176] on td "SIWE (Sign In with Ethereum)" at bounding box center [451, 176] width 293 height 18
click at [324, 176] on em "SIWE (Sign In with Ethereum)" at bounding box center [351, 176] width 92 height 8
drag, startPoint x: 304, startPoint y: 176, endPoint x: 326, endPoint y: 173, distance: 22.0
click at [326, 173] on em "SIWE (Sign In with Ethereum)" at bounding box center [351, 176] width 92 height 8
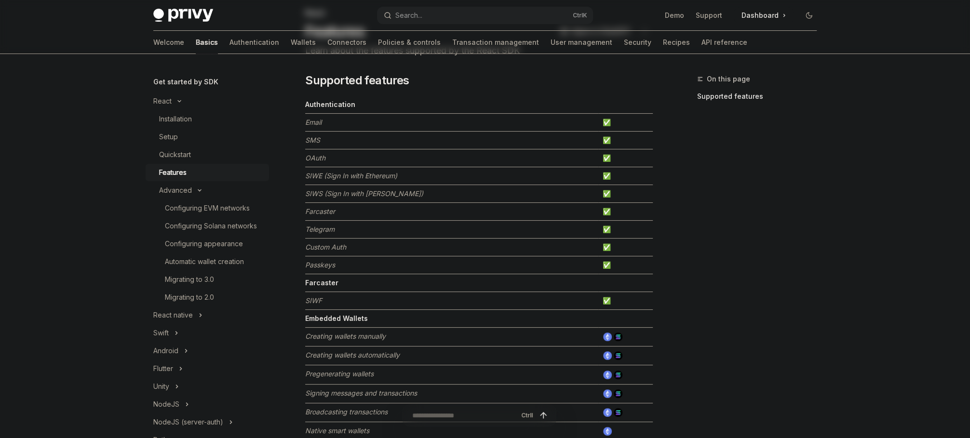
click at [334, 164] on td "OAuth" at bounding box center [451, 158] width 293 height 18
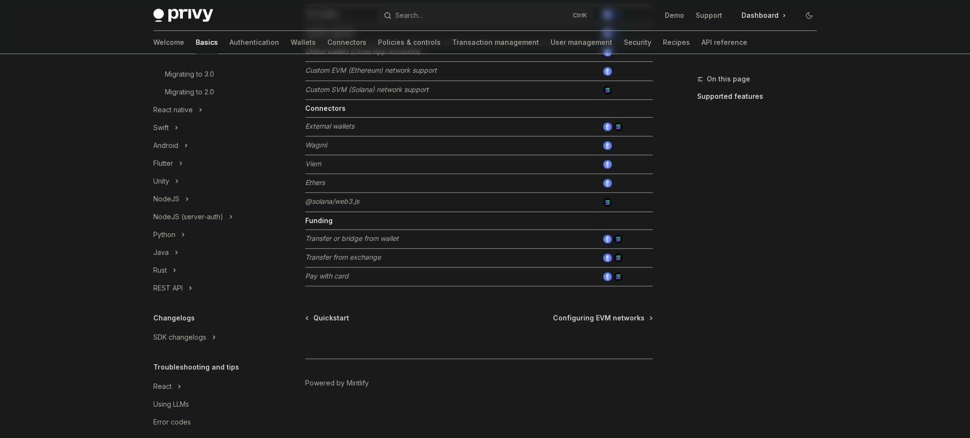
scroll to position [324, 0]
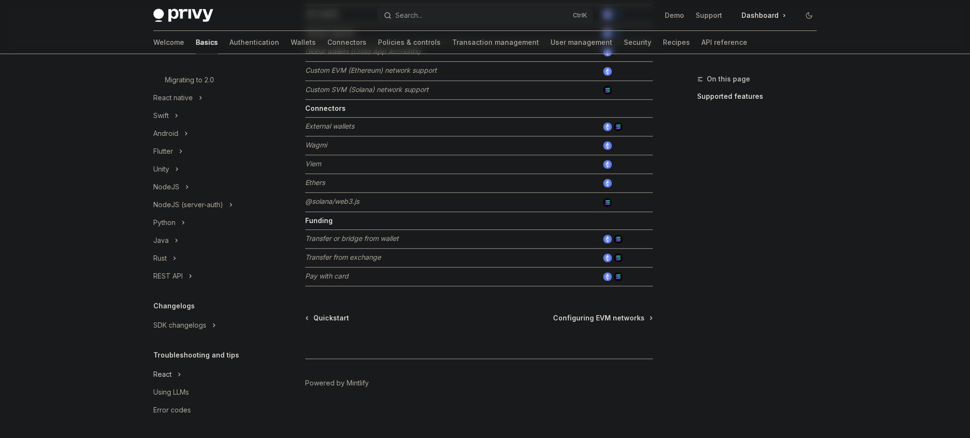
click at [165, 375] on div "React" at bounding box center [162, 375] width 18 height 12
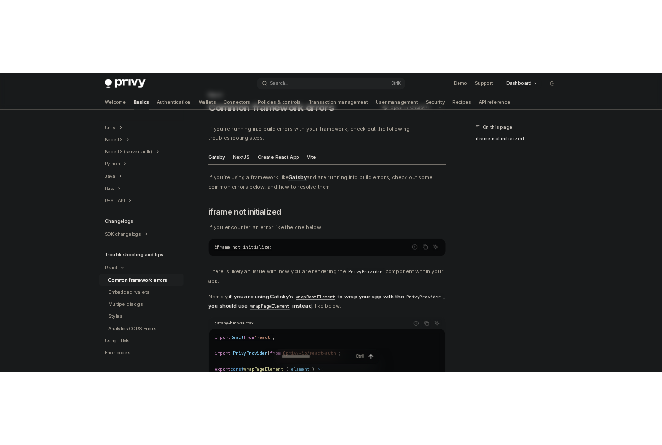
scroll to position [48, 0]
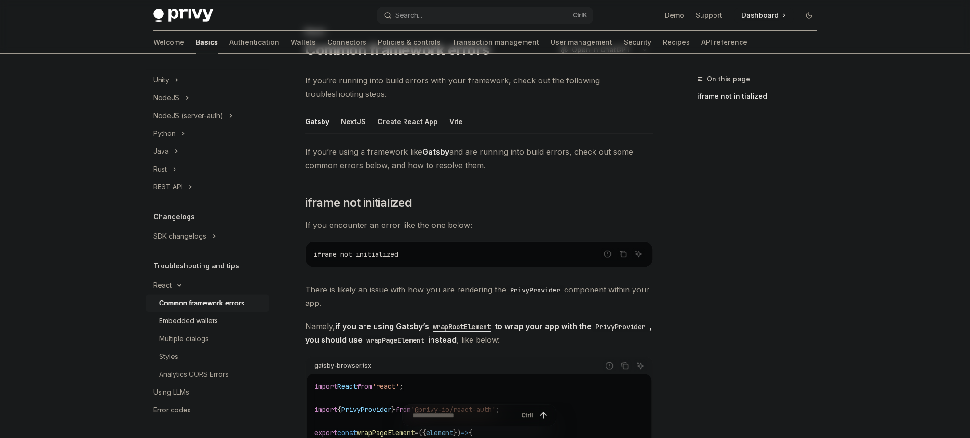
click at [198, 320] on div "Embedded wallets" at bounding box center [188, 321] width 59 height 12
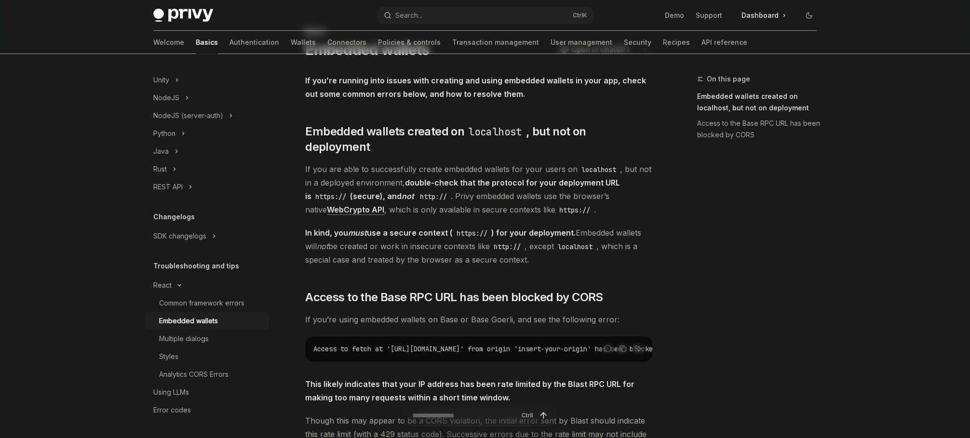
click at [813, 270] on div "On this page Embedded wallets created on localhost, but not on deployment Acces…" at bounding box center [751, 255] width 147 height 365
click at [838, 241] on div "Get started About Privy Create an account Choose your platform Configuring Priv…" at bounding box center [485, 333] width 710 height 654
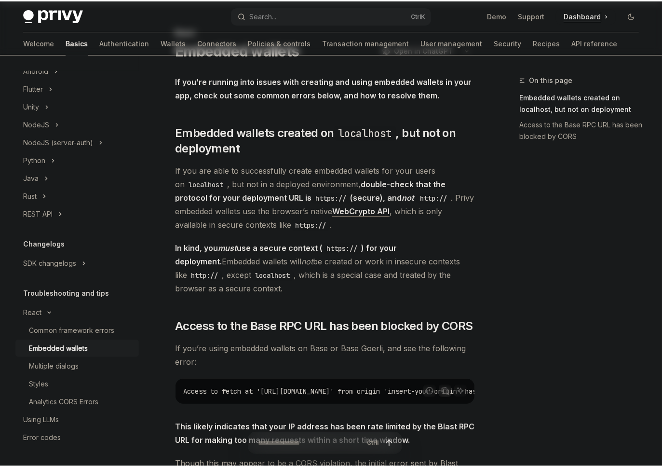
scroll to position [385, 0]
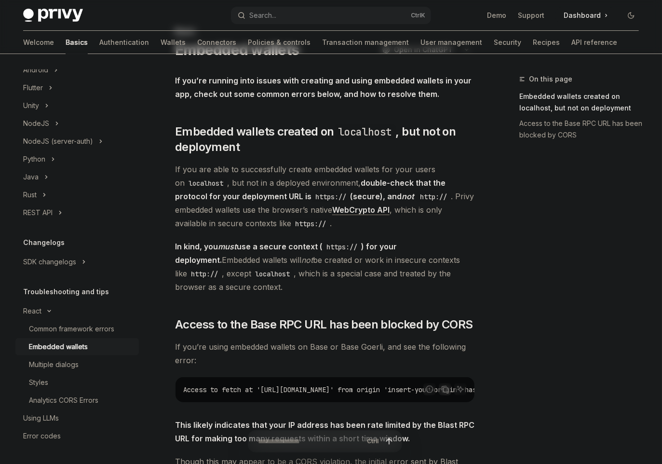
type textarea "*"
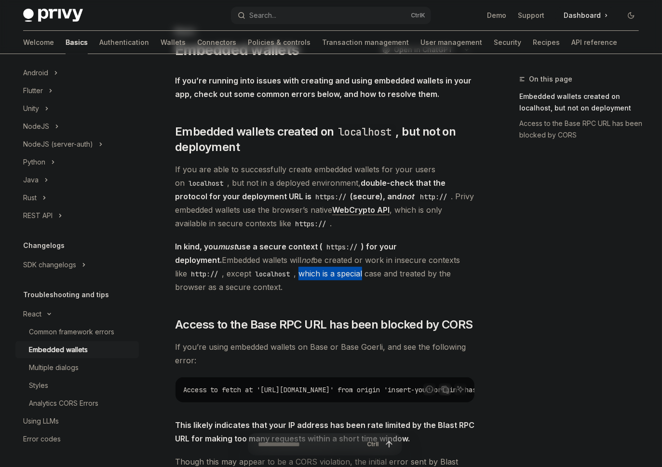
drag, startPoint x: 313, startPoint y: 273, endPoint x: 250, endPoint y: 275, distance: 63.7
click at [250, 275] on span "In kind, you must use a secure context ( https:// ) for your deployment. Embedd…" at bounding box center [325, 267] width 300 height 54
click at [249, 275] on span "In kind, you must use a secure context ( https:// ) for your deployment. Embedd…" at bounding box center [325, 267] width 300 height 54
click at [251, 273] on span "In kind, you must use a secure context ( https:// ) for your deployment. Embedd…" at bounding box center [325, 267] width 300 height 54
drag, startPoint x: 251, startPoint y: 273, endPoint x: 427, endPoint y: 280, distance: 176.1
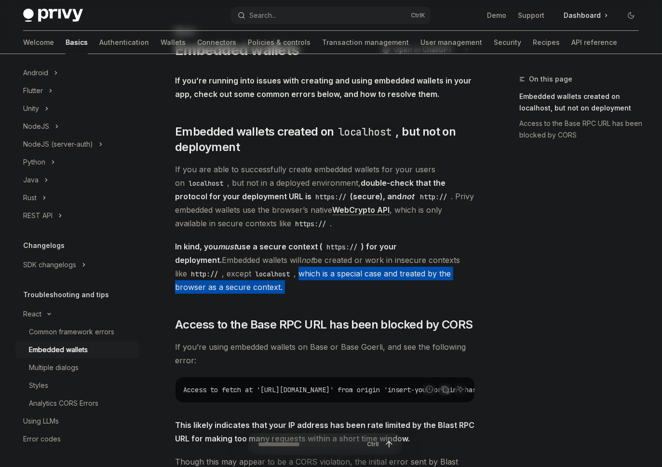
click at [427, 280] on span "In kind, you must use a secure context ( https:// ) for your deployment. Embedd…" at bounding box center [325, 267] width 300 height 54
click at [429, 276] on span "In kind, you must use a secure context ( https:// ) for your deployment. Embedd…" at bounding box center [325, 267] width 300 height 54
click at [230, 283] on span "In kind, you must use a secure context ( https:// ) for your deployment. Embedd…" at bounding box center [325, 267] width 300 height 54
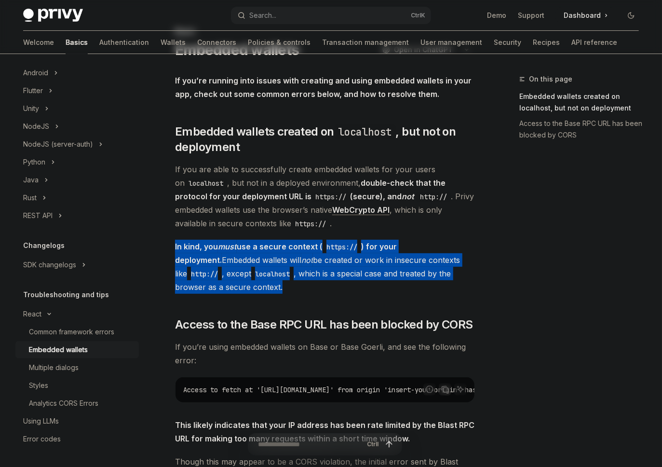
drag, startPoint x: 233, startPoint y: 286, endPoint x: 213, endPoint y: 282, distance: 20.2
click at [176, 252] on span "In kind, you must use a secure context ( https:// ) for your deployment. Embedd…" at bounding box center [325, 267] width 300 height 54
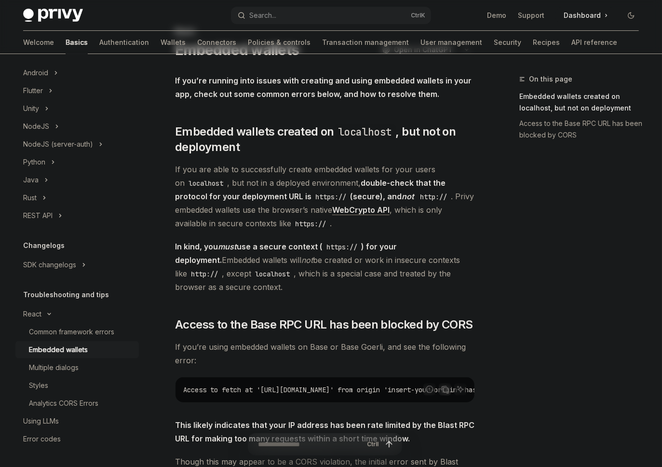
click at [252, 294] on div "If you’re running into issues with creating and using embedded wallets in your …" at bounding box center [325, 310] width 300 height 472
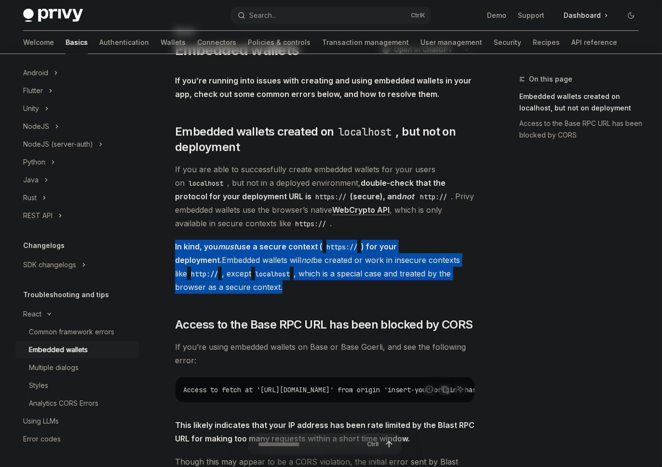
drag, startPoint x: 230, startPoint y: 285, endPoint x: 174, endPoint y: 244, distance: 69.6
click at [174, 244] on div "React Embedded wallets OpenAI Open in ChatGPT OpenAI Open in ChatGPT If you’re …" at bounding box center [234, 364] width 485 height 676
drag, startPoint x: 175, startPoint y: 243, endPoint x: 238, endPoint y: 286, distance: 76.6
click at [238, 286] on span "In kind, you must use a secure context ( https:// ) for your deployment. Embedd…" at bounding box center [325, 267] width 300 height 54
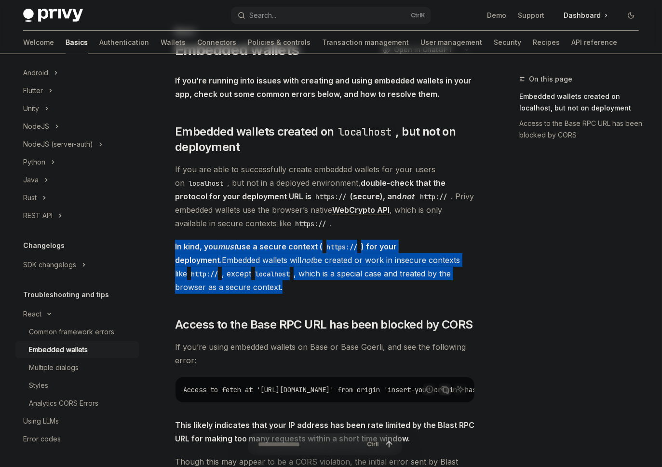
click at [239, 286] on span "In kind, you must use a secure context ( https:// ) for your deployment. Embedd…" at bounding box center [325, 267] width 300 height 54
drag, startPoint x: 235, startPoint y: 285, endPoint x: 172, endPoint y: 241, distance: 76.5
click at [172, 241] on div "React Embedded wallets OpenAI Open in ChatGPT OpenAI Open in ChatGPT If you’re …" at bounding box center [234, 364] width 485 height 676
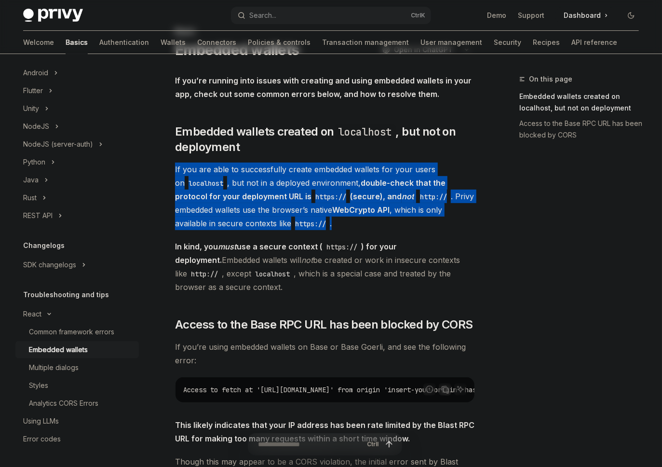
drag, startPoint x: 342, startPoint y: 224, endPoint x: 165, endPoint y: 161, distance: 187.9
click at [165, 161] on div "React Embedded wallets OpenAI Open in ChatGPT OpenAI Open in ChatGPT If you’re …" at bounding box center [234, 364] width 485 height 676
click at [178, 159] on div "If you’re running into issues with creating and using embedded wallets in your …" at bounding box center [325, 310] width 300 height 472
drag, startPoint x: 190, startPoint y: 171, endPoint x: 350, endPoint y: 229, distance: 169.6
click at [350, 229] on div "React Embedded wallets OpenAI Open in ChatGPT OpenAI Open in ChatGPT If you’re …" at bounding box center [234, 364] width 485 height 676
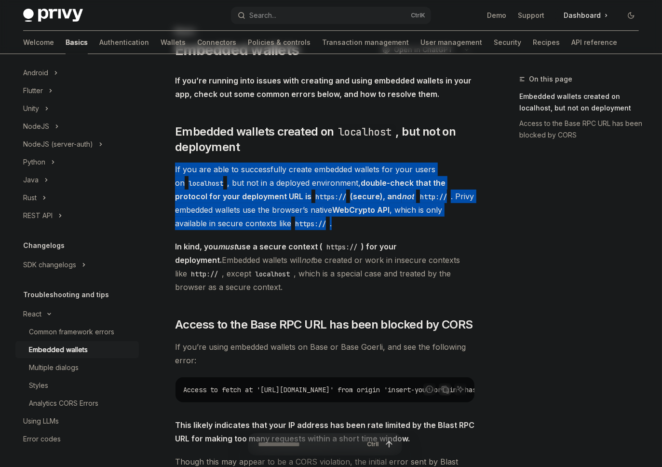
click at [353, 226] on span "If you are able to successfully create embedded wallets for your users on local…" at bounding box center [325, 197] width 300 height 68
drag, startPoint x: 342, startPoint y: 225, endPoint x: 171, endPoint y: 166, distance: 180.6
click at [171, 166] on div "React Embedded wallets OpenAI Open in ChatGPT OpenAI Open in ChatGPT If you’re …" at bounding box center [234, 364] width 485 height 676
drag, startPoint x: 173, startPoint y: 164, endPoint x: 347, endPoint y: 227, distance: 184.9
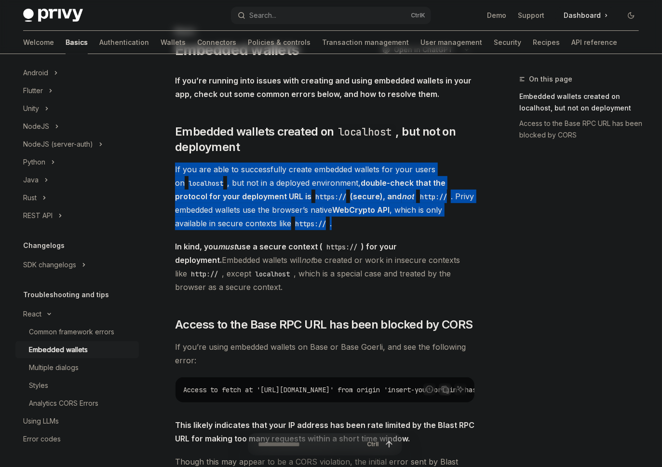
click at [345, 228] on div "React Embedded wallets OpenAI Open in ChatGPT OpenAI Open in ChatGPT If you’re …" at bounding box center [234, 364] width 485 height 676
click at [347, 226] on span "If you are able to successfully create embedded wallets for your users on local…" at bounding box center [325, 197] width 300 height 68
click at [342, 225] on span "If you are able to successfully create embedded wallets for your users on local…" at bounding box center [325, 197] width 300 height 68
drag, startPoint x: 343, startPoint y: 223, endPoint x: 170, endPoint y: 167, distance: 181.3
click at [170, 167] on div "React Embedded wallets OpenAI Open in ChatGPT OpenAI Open in ChatGPT If you’re …" at bounding box center [234, 364] width 485 height 676
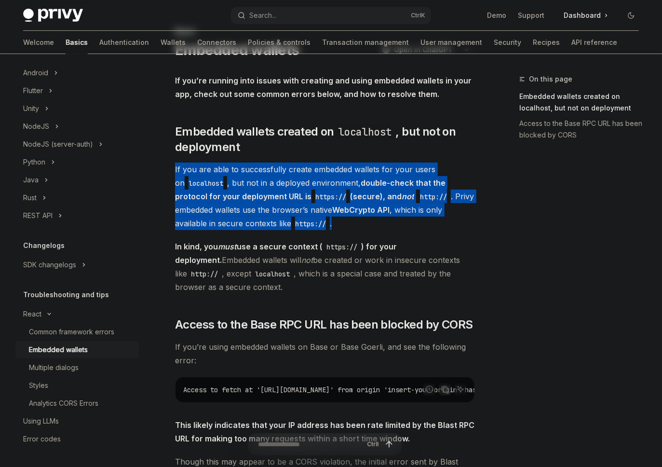
click at [333, 229] on span "If you are able to successfully create embedded wallets for your users on local…" at bounding box center [325, 197] width 300 height 68
drag, startPoint x: 338, startPoint y: 226, endPoint x: 175, endPoint y: 173, distance: 171.3
click at [174, 173] on div "React Embedded wallets OpenAI Open in ChatGPT OpenAI Open in ChatGPT If you’re …" at bounding box center [234, 364] width 485 height 676
click at [376, 228] on span "If you are able to successfully create embedded wallets for your users on local…" at bounding box center [325, 197] width 300 height 68
click at [361, 221] on span "If you are able to successfully create embedded wallets for your users on local…" at bounding box center [325, 197] width 300 height 68
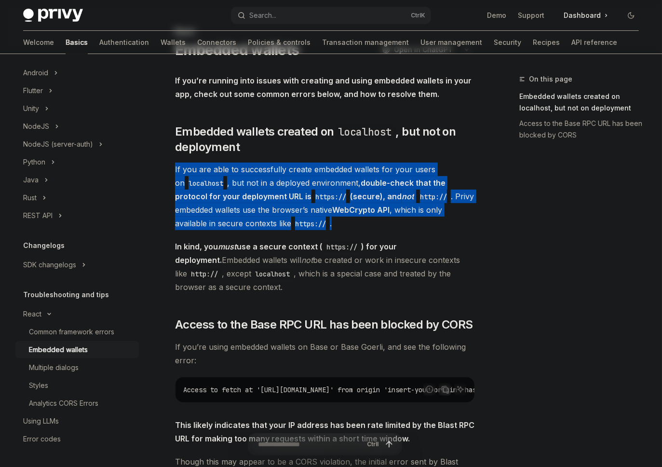
drag, startPoint x: 346, startPoint y: 221, endPoint x: 171, endPoint y: 164, distance: 183.6
click at [171, 164] on div "React Embedded wallets OpenAI Open in ChatGPT OpenAI Open in ChatGPT If you’re …" at bounding box center [234, 364] width 485 height 676
click at [357, 228] on span "If you are able to successfully create embedded wallets for your users on local…" at bounding box center [325, 197] width 300 height 68
